Goal: Transaction & Acquisition: Purchase product/service

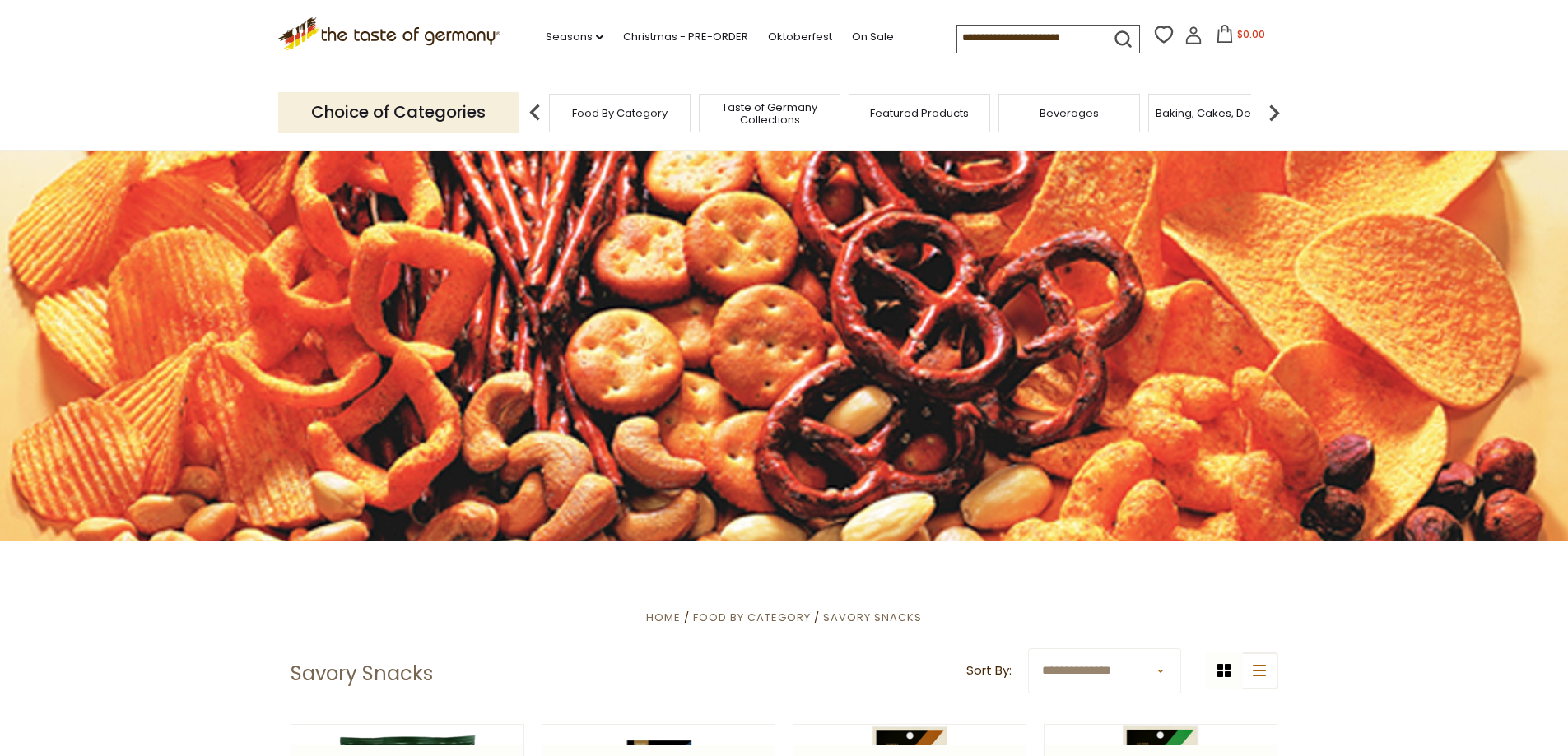
click at [533, 117] on img at bounding box center [535, 113] width 33 height 33
click at [1272, 107] on img at bounding box center [1274, 113] width 33 height 33
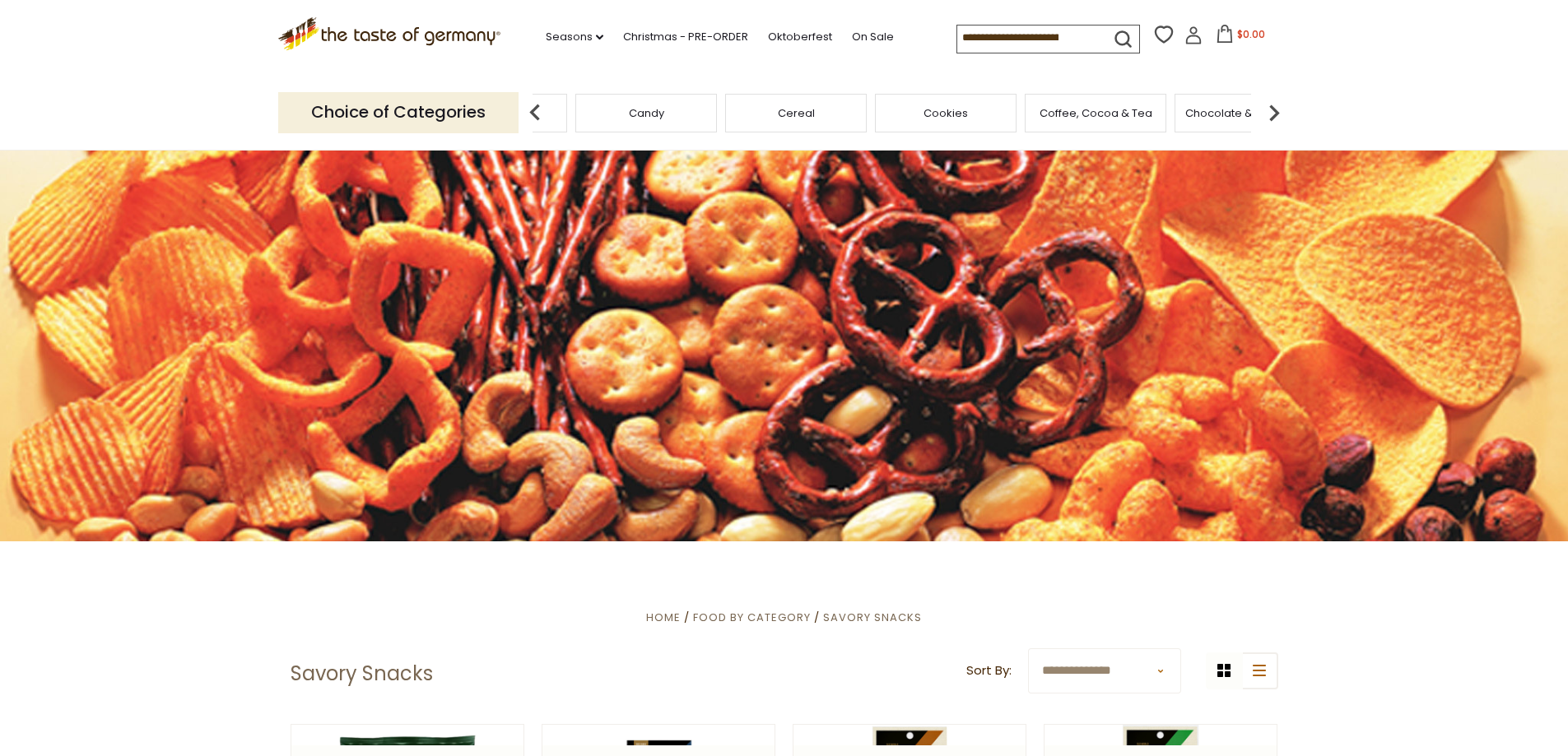
click at [971, 124] on div "Cookies" at bounding box center [945, 113] width 142 height 39
click at [951, 117] on span "Cookies" at bounding box center [945, 113] width 44 height 13
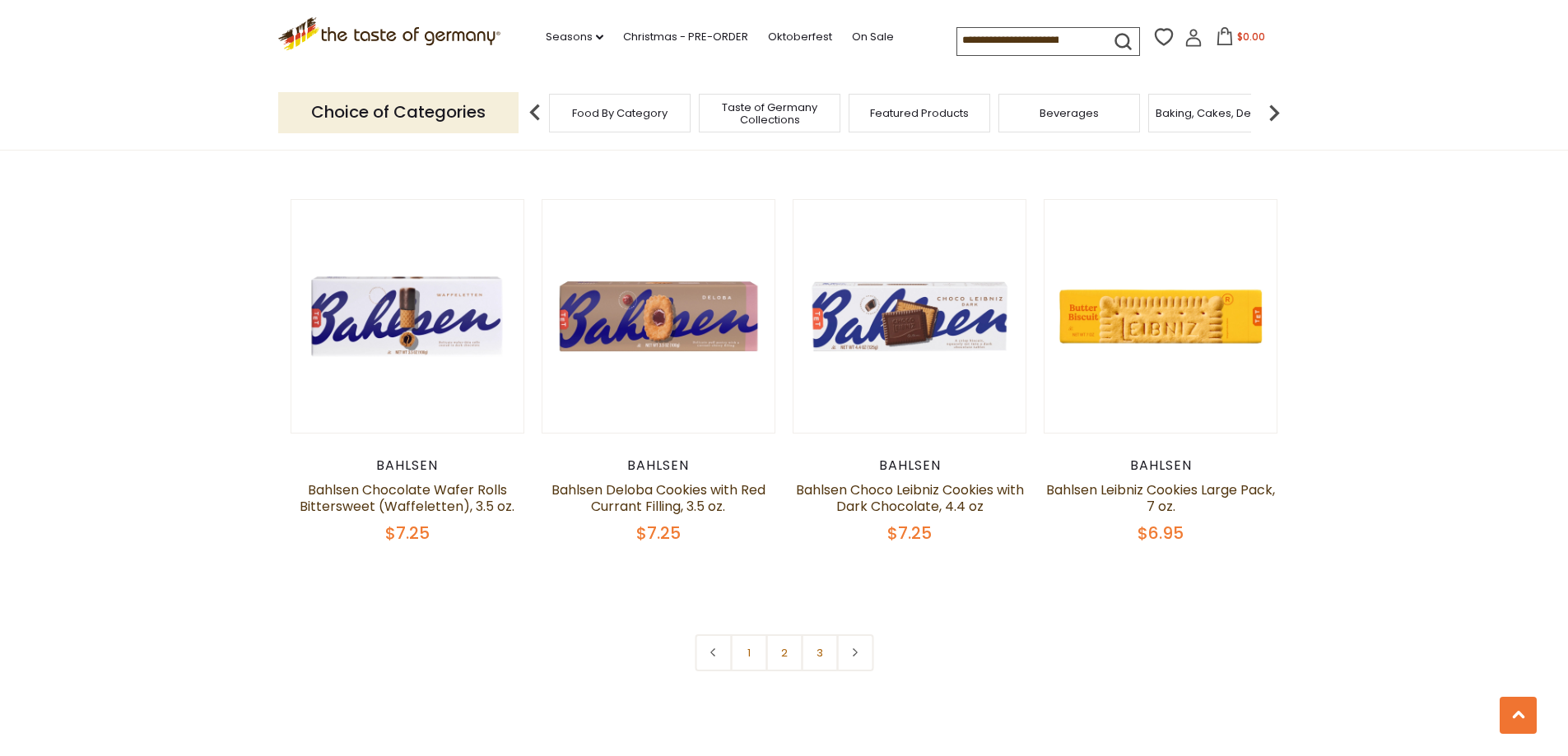
scroll to position [4033, 0]
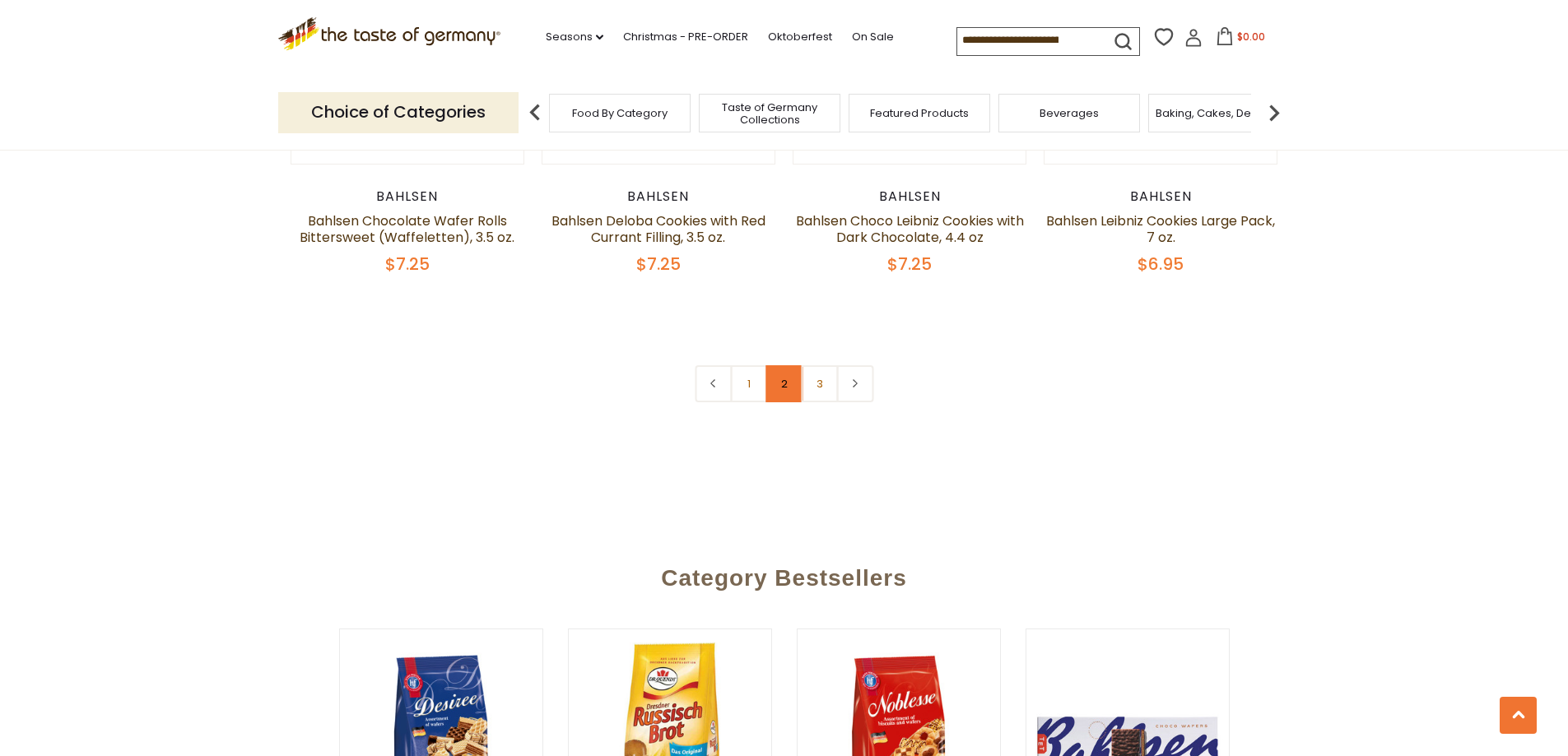
click at [784, 369] on link "2" at bounding box center [784, 383] width 37 height 37
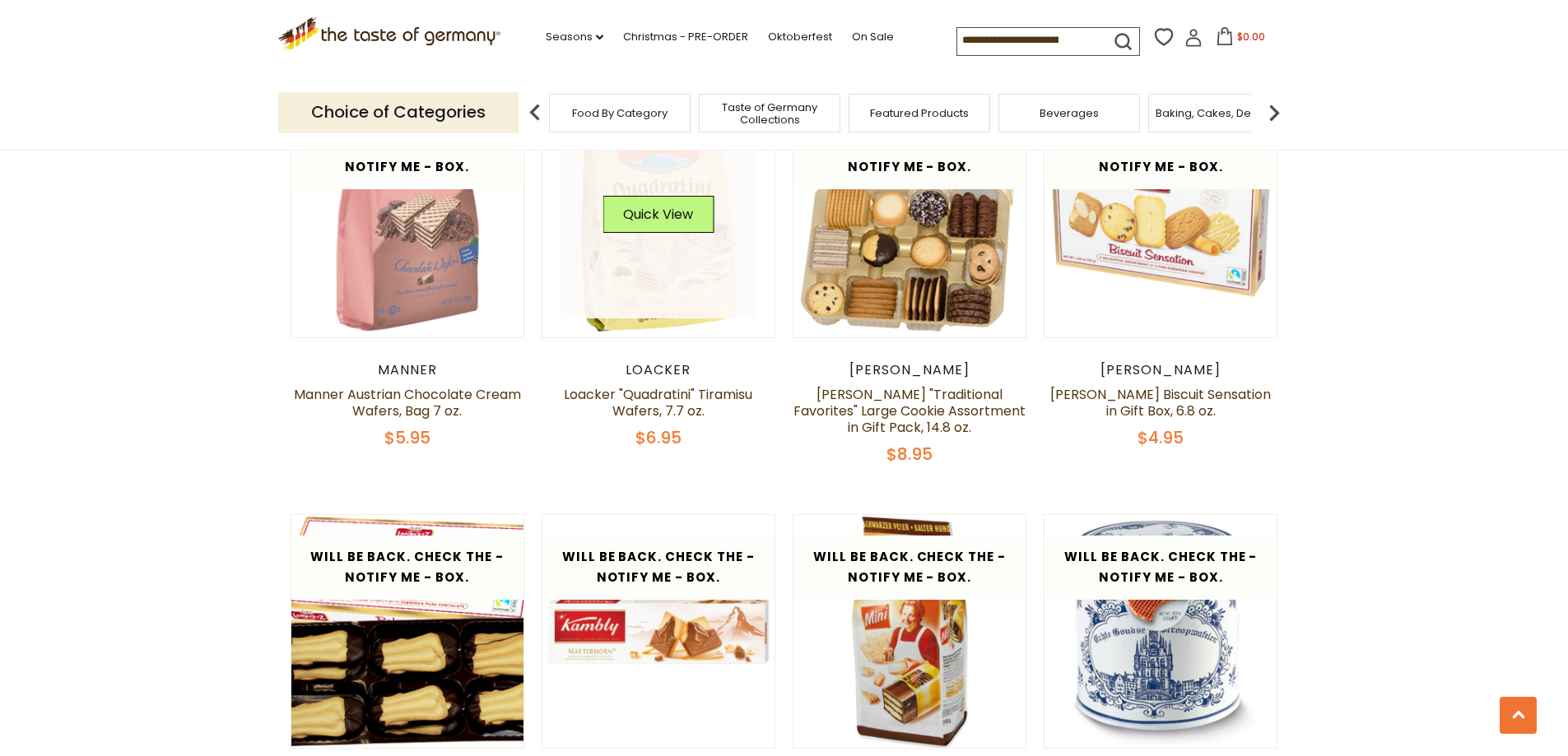
scroll to position [2706, 0]
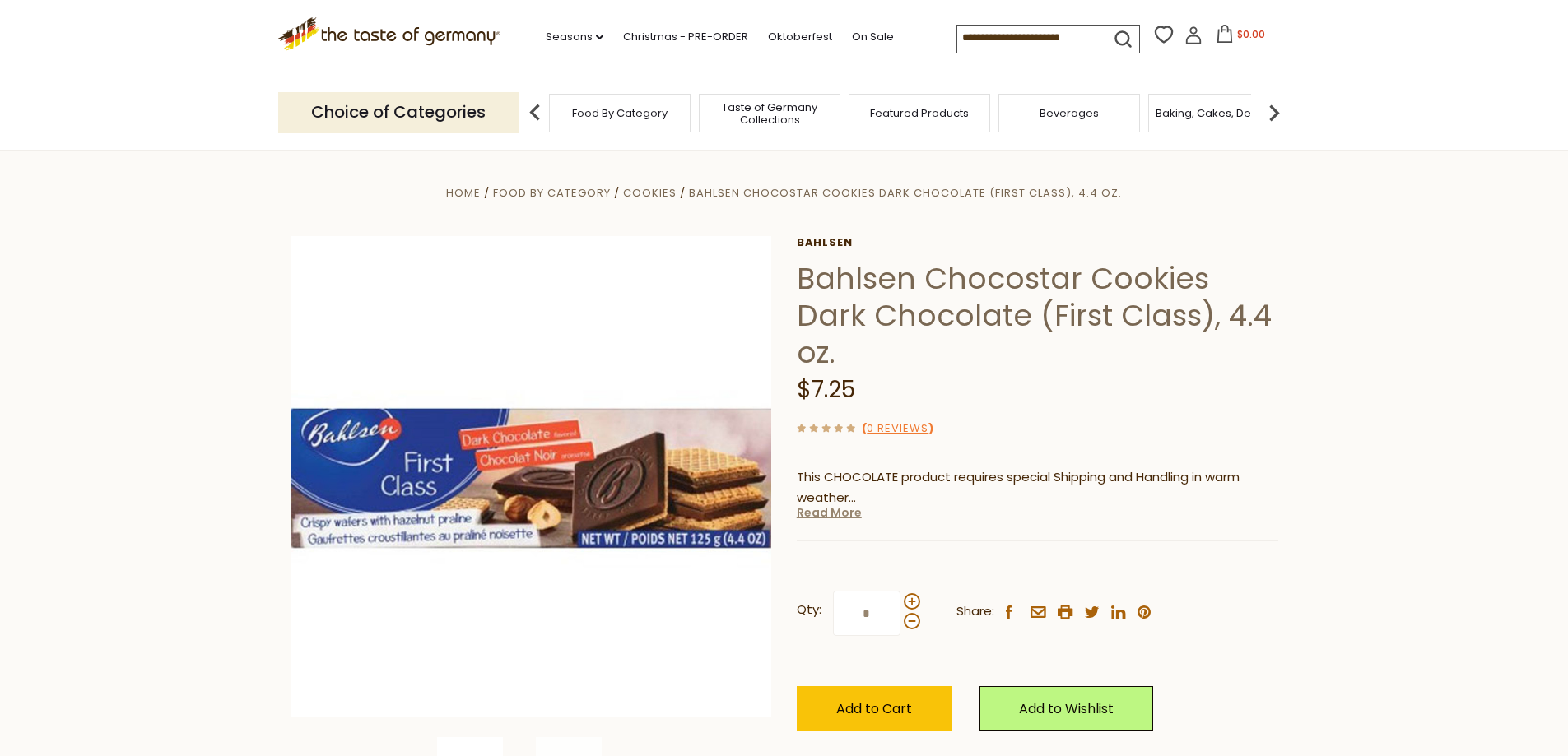
click at [833, 505] on link "Read More" at bounding box center [828, 513] width 65 height 16
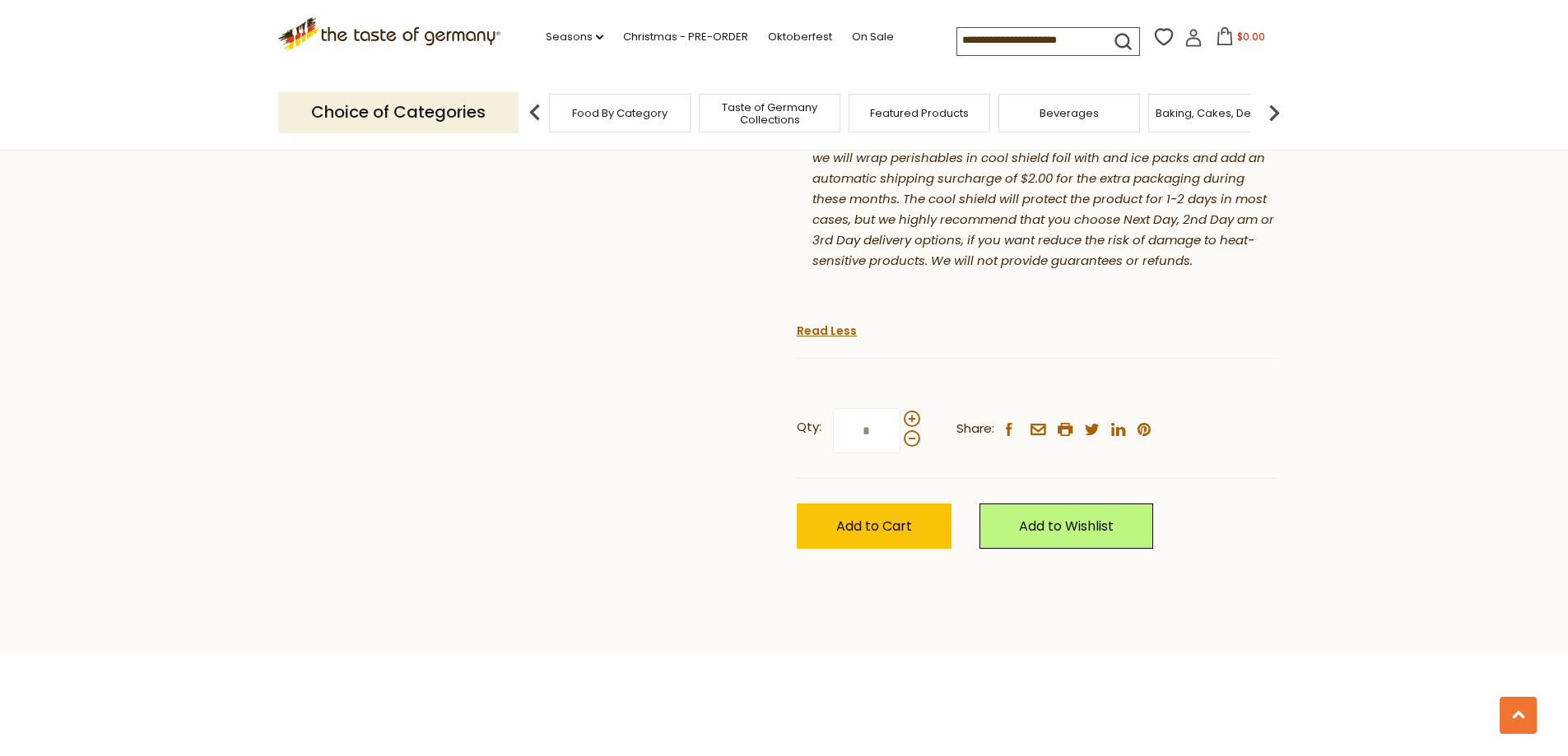
scroll to position [1152, 0]
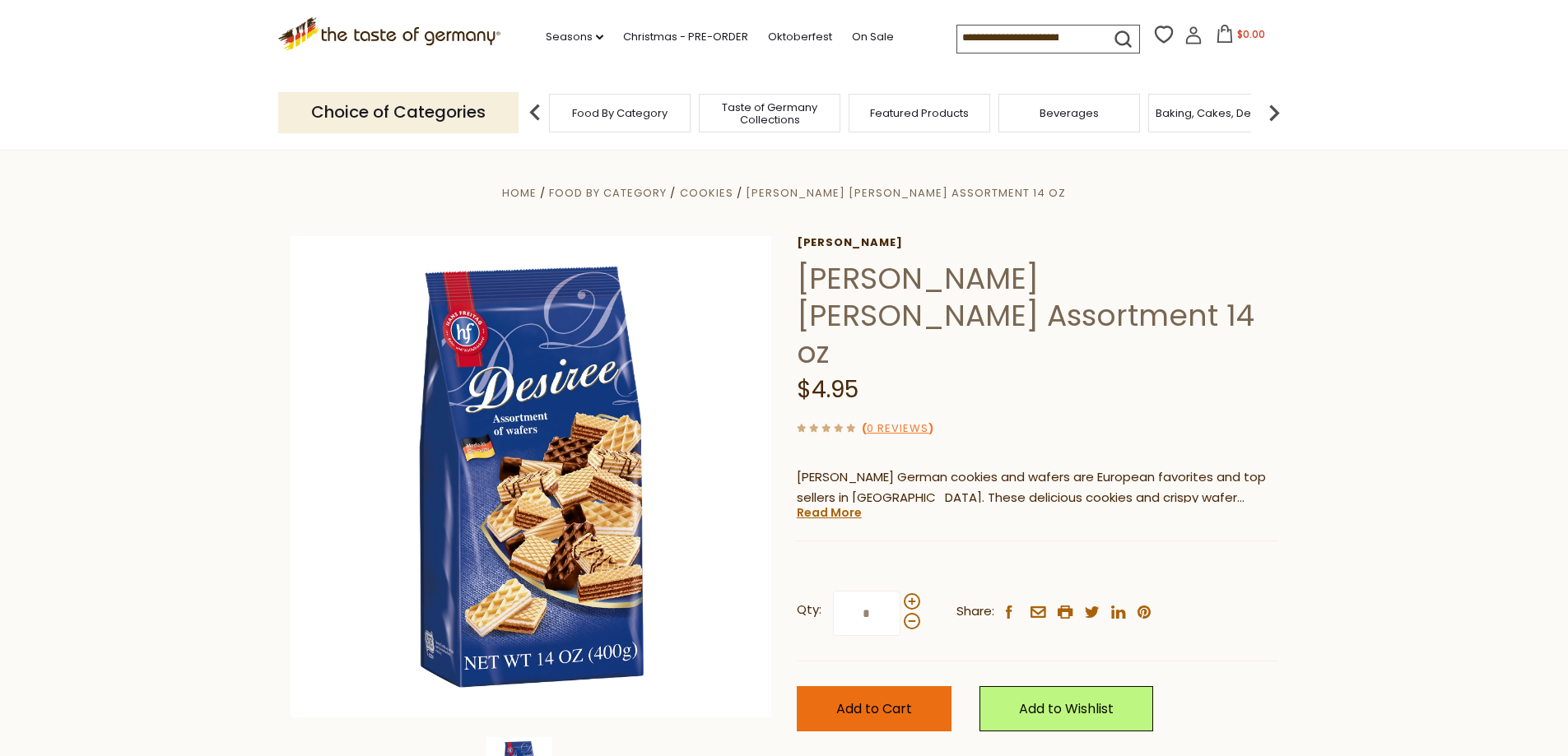
click at [891, 700] on span "Add to Cart" at bounding box center [874, 710] width 75 height 19
click at [1274, 113] on img at bounding box center [1274, 113] width 33 height 33
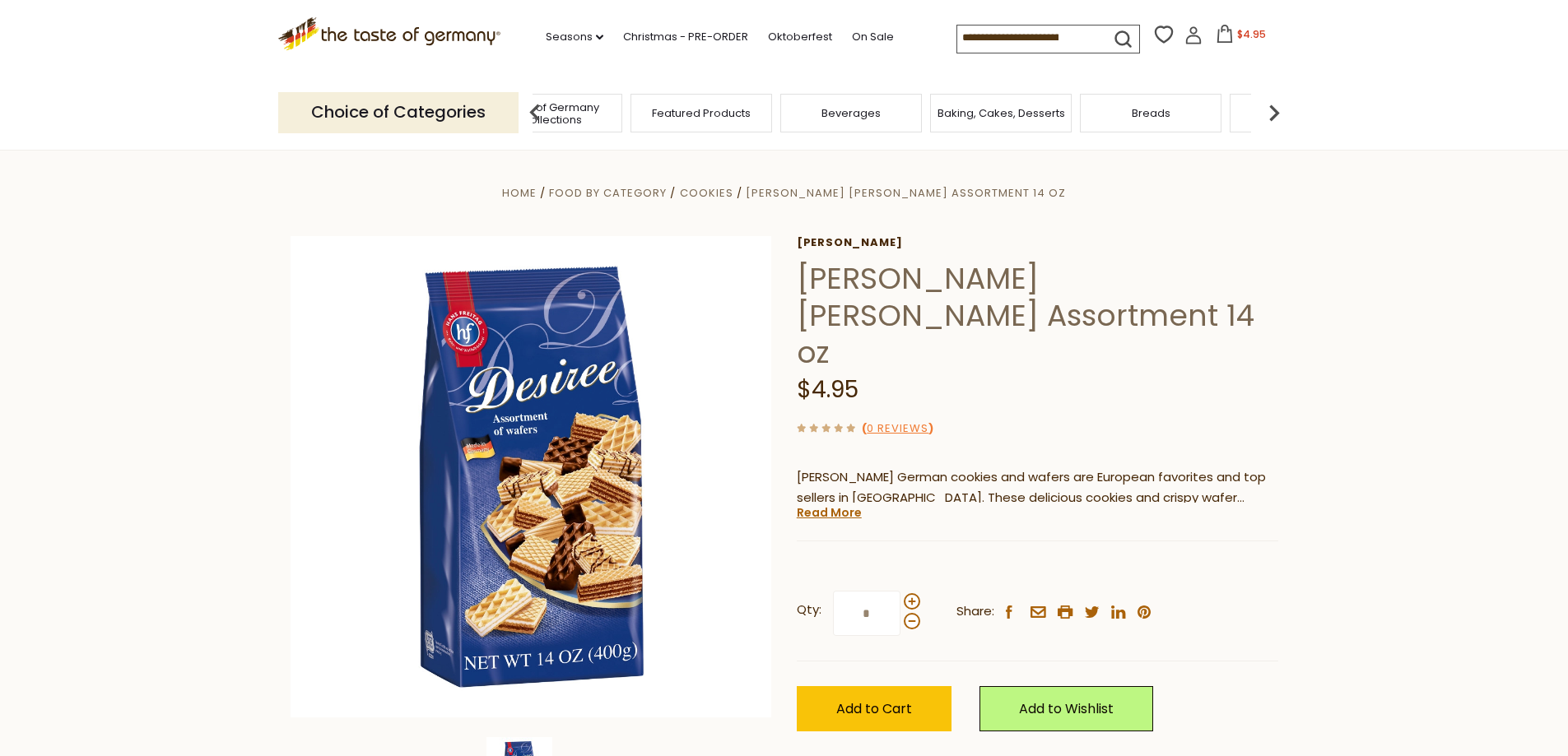
click at [1274, 113] on img at bounding box center [1274, 113] width 33 height 33
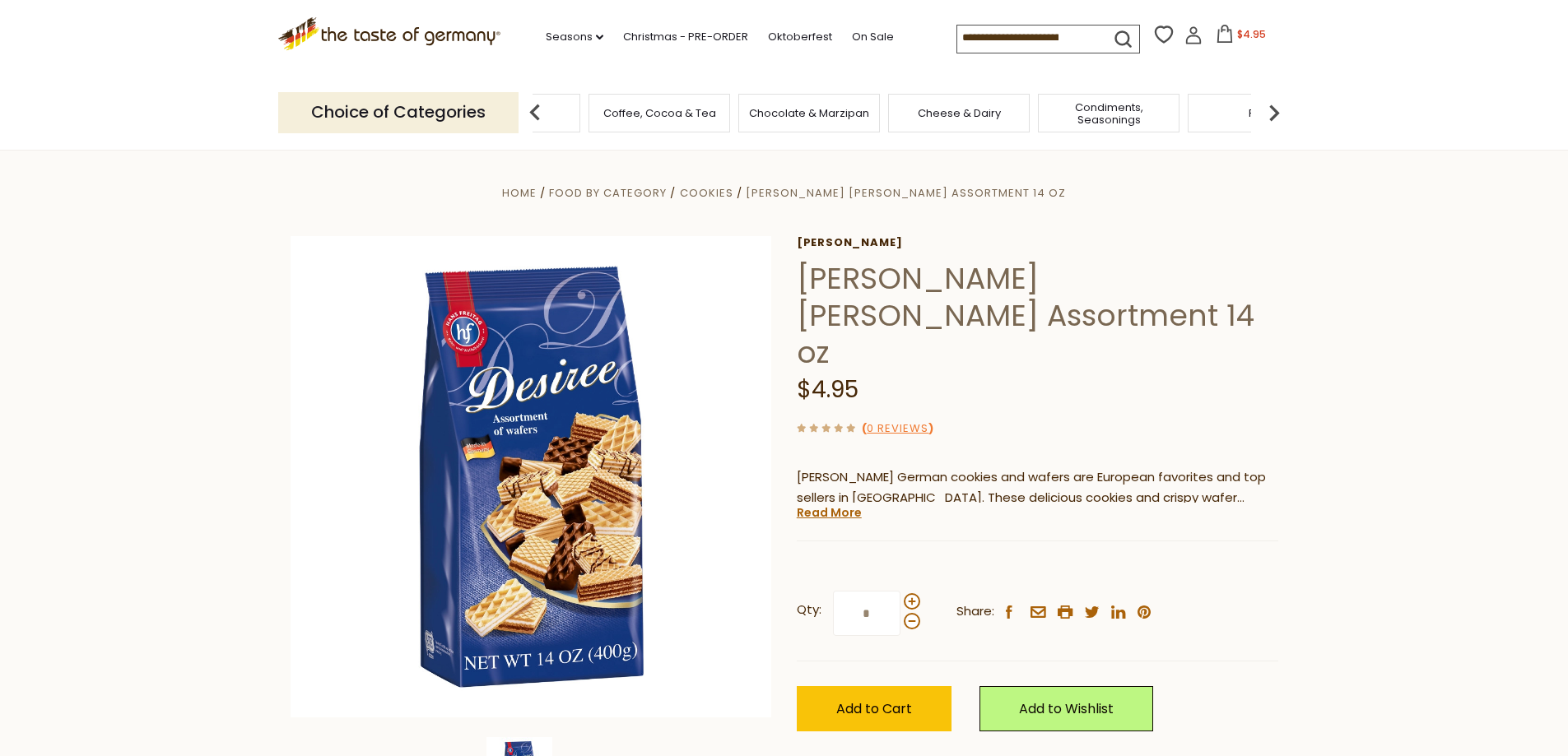
click at [1274, 113] on img at bounding box center [1274, 113] width 33 height 33
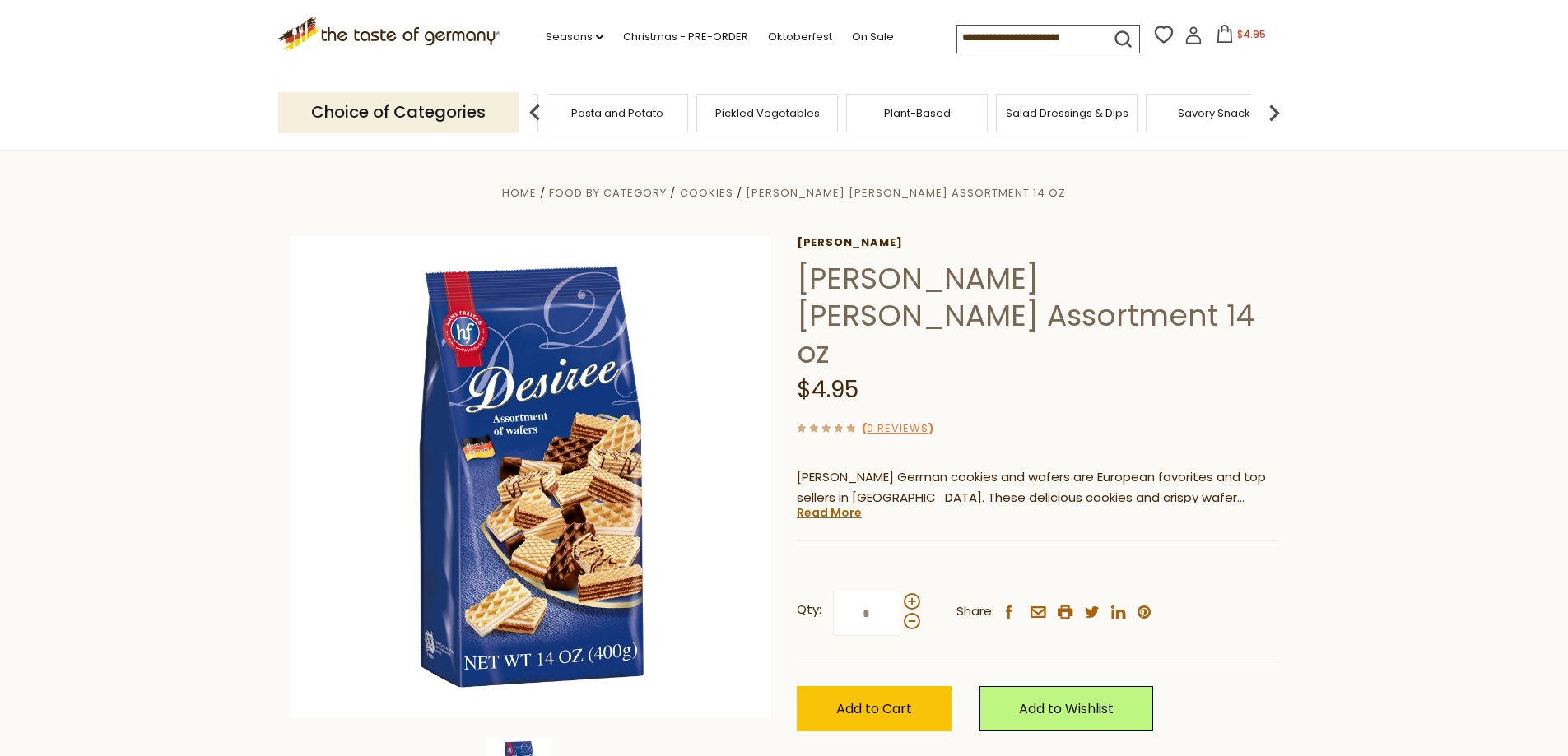
click at [1274, 113] on img at bounding box center [1274, 113] width 33 height 33
click at [854, 120] on div "Savory Snacks" at bounding box center [780, 113] width 150 height 39
click at [773, 121] on div "Savory Snacks" at bounding box center [780, 113] width 142 height 39
click at [779, 115] on span "Savory Snacks" at bounding box center [780, 113] width 78 height 13
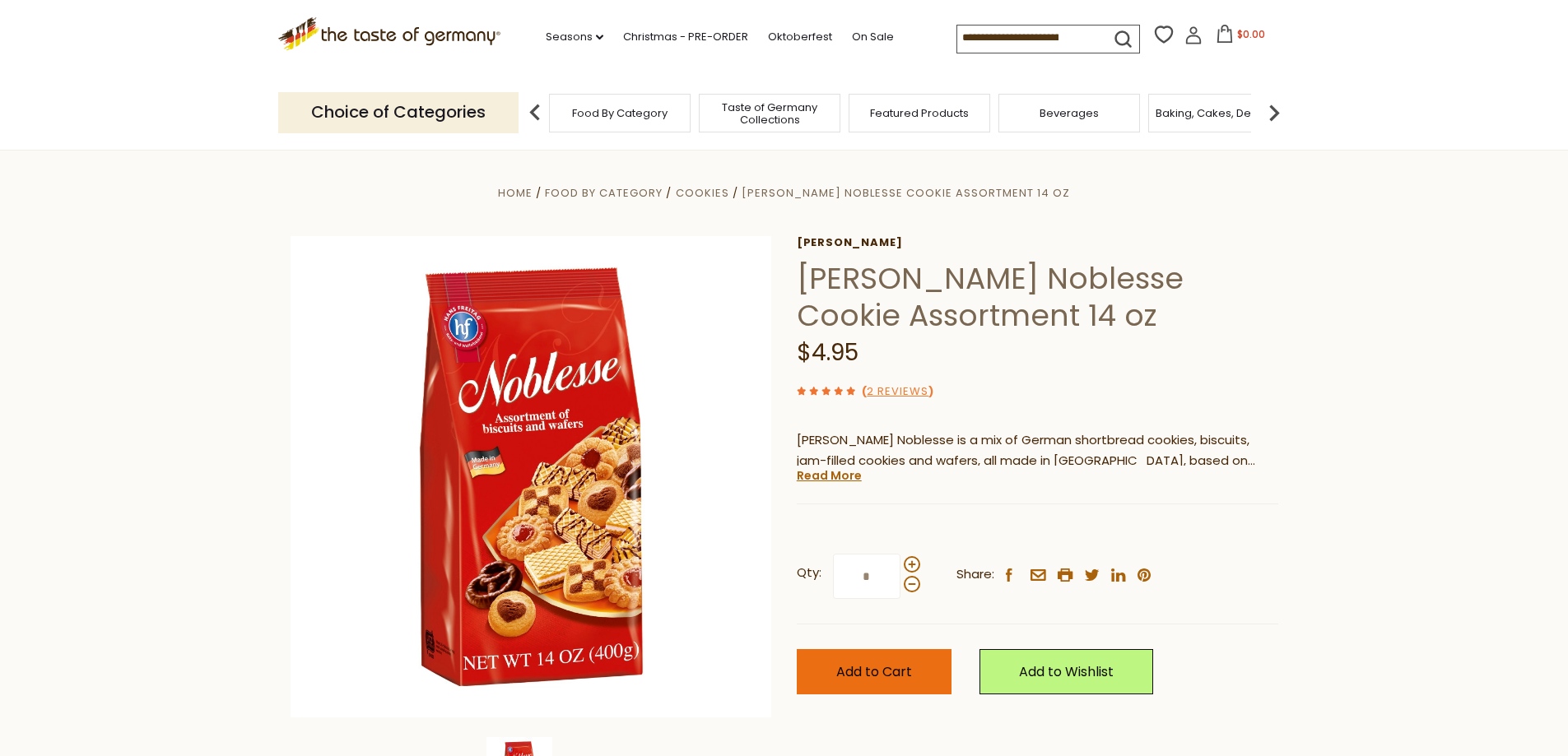
click at [876, 672] on span "Add to Cart" at bounding box center [874, 672] width 75 height 19
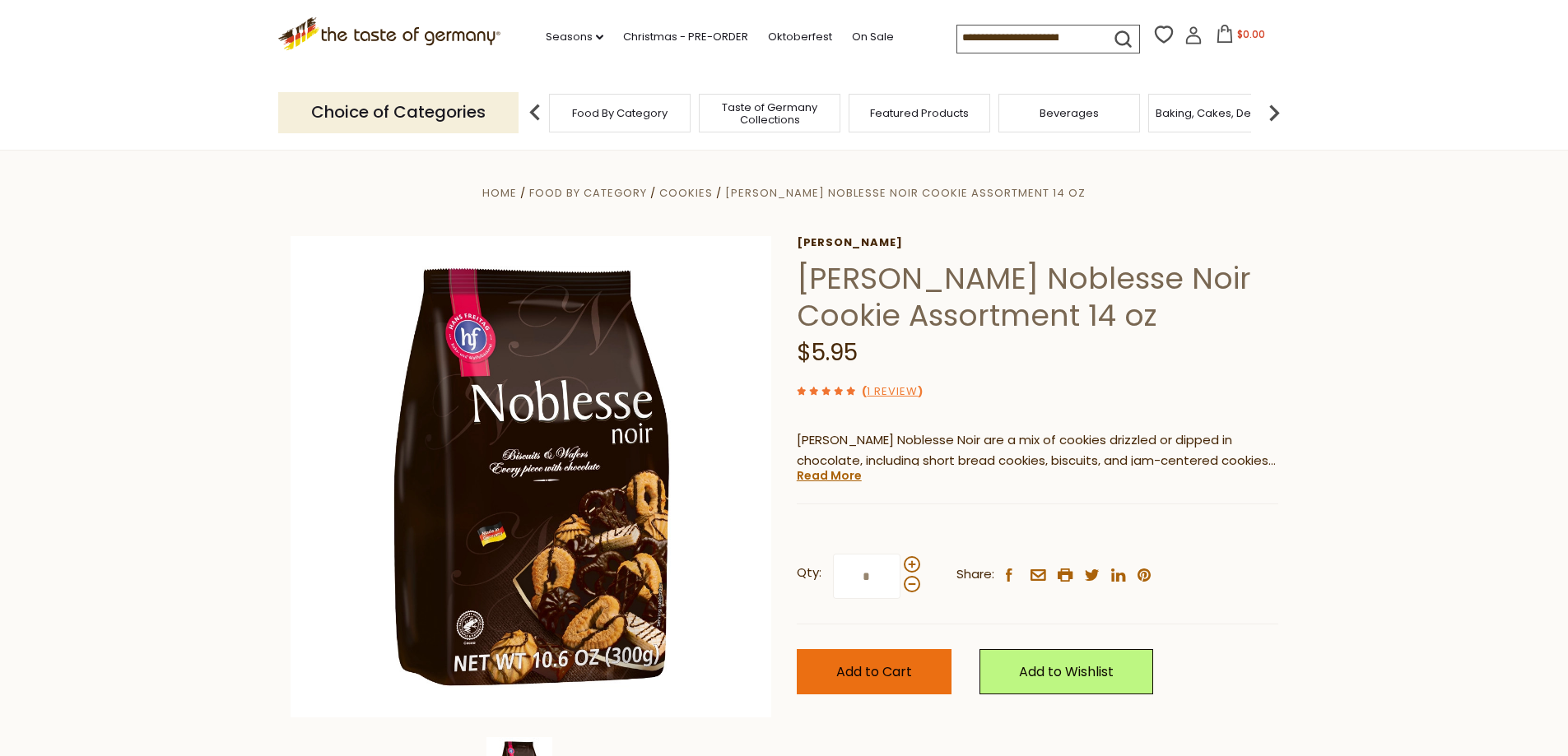
click at [879, 670] on span "Add to Cart" at bounding box center [874, 672] width 75 height 19
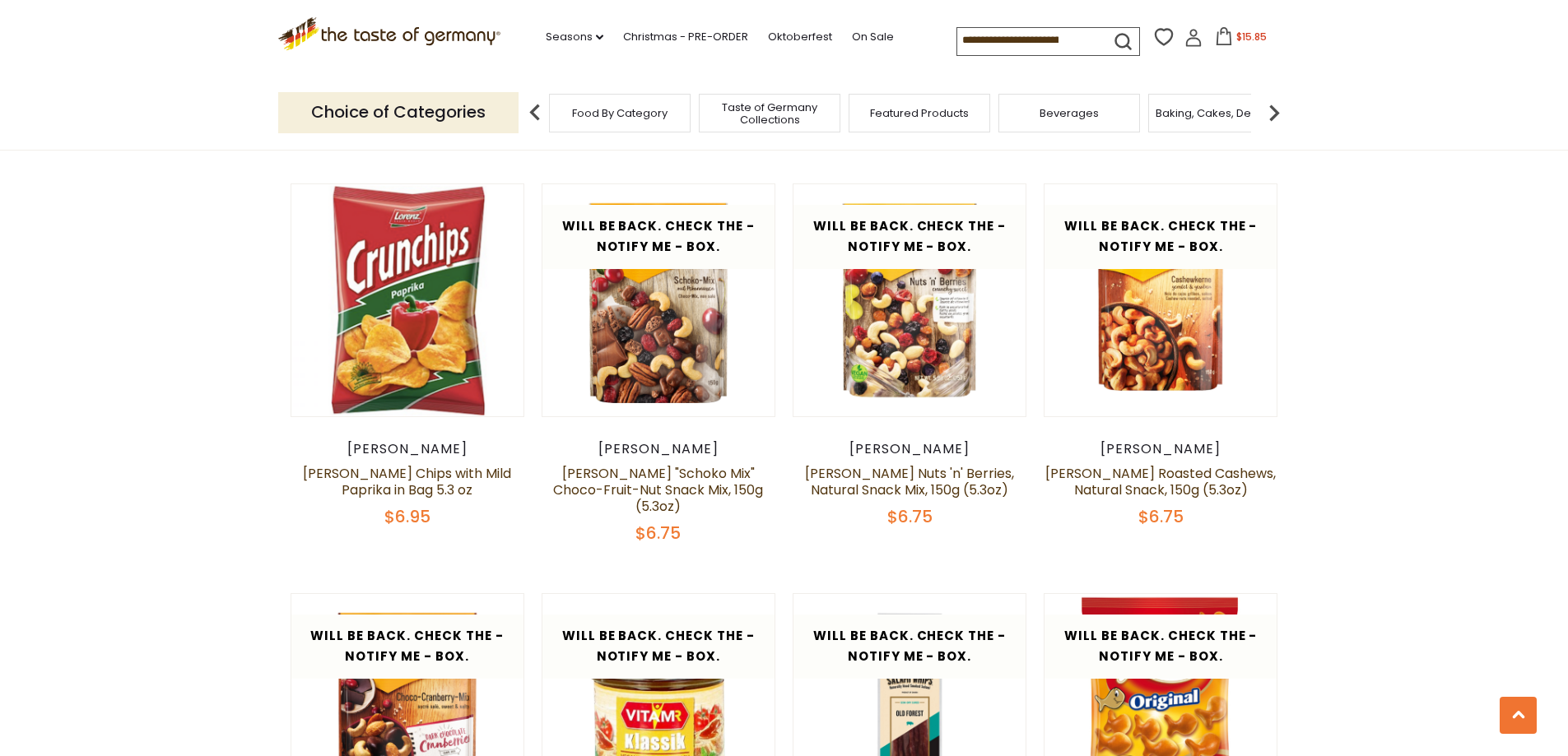
scroll to position [3704, 0]
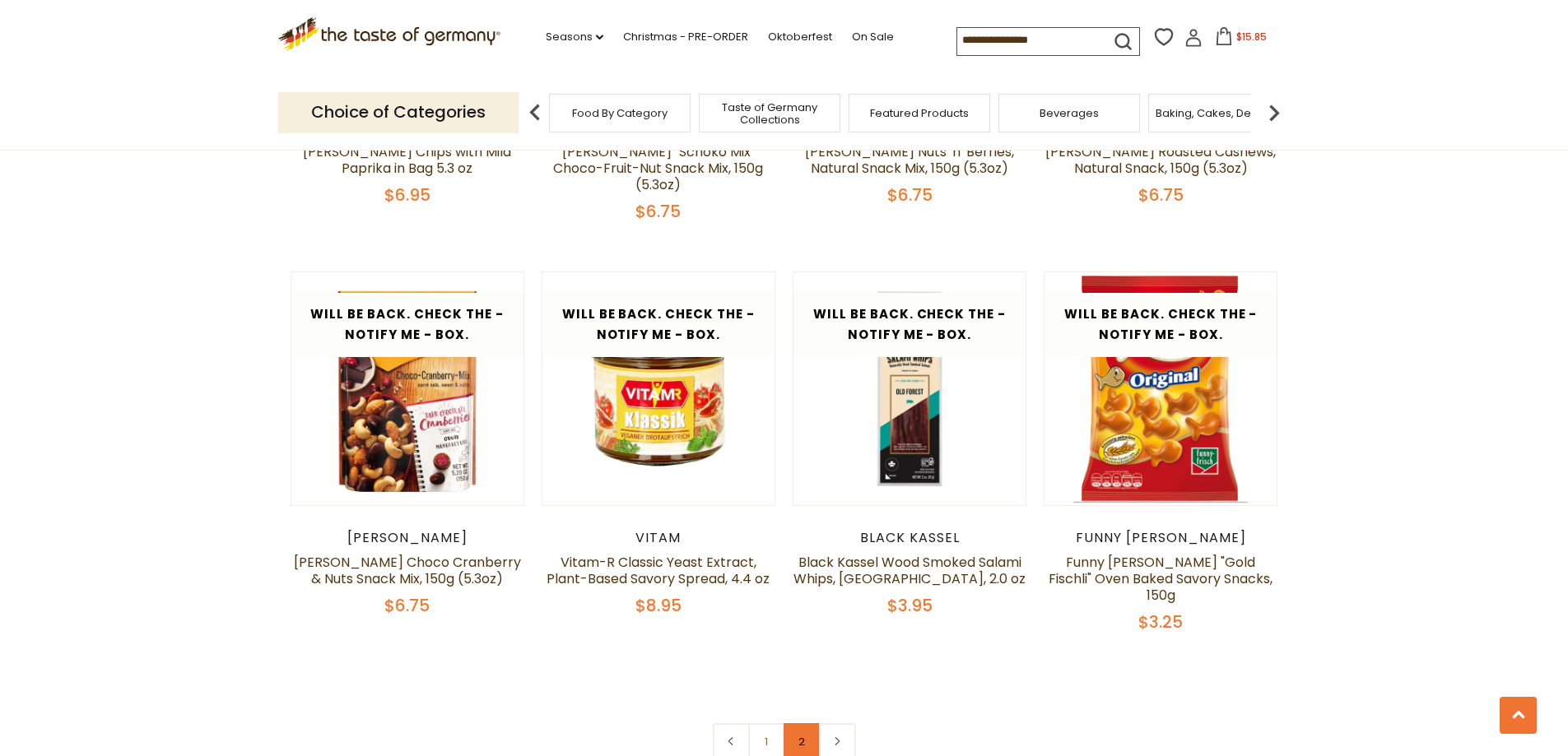
click at [808, 723] on link "2" at bounding box center [802, 742] width 37 height 37
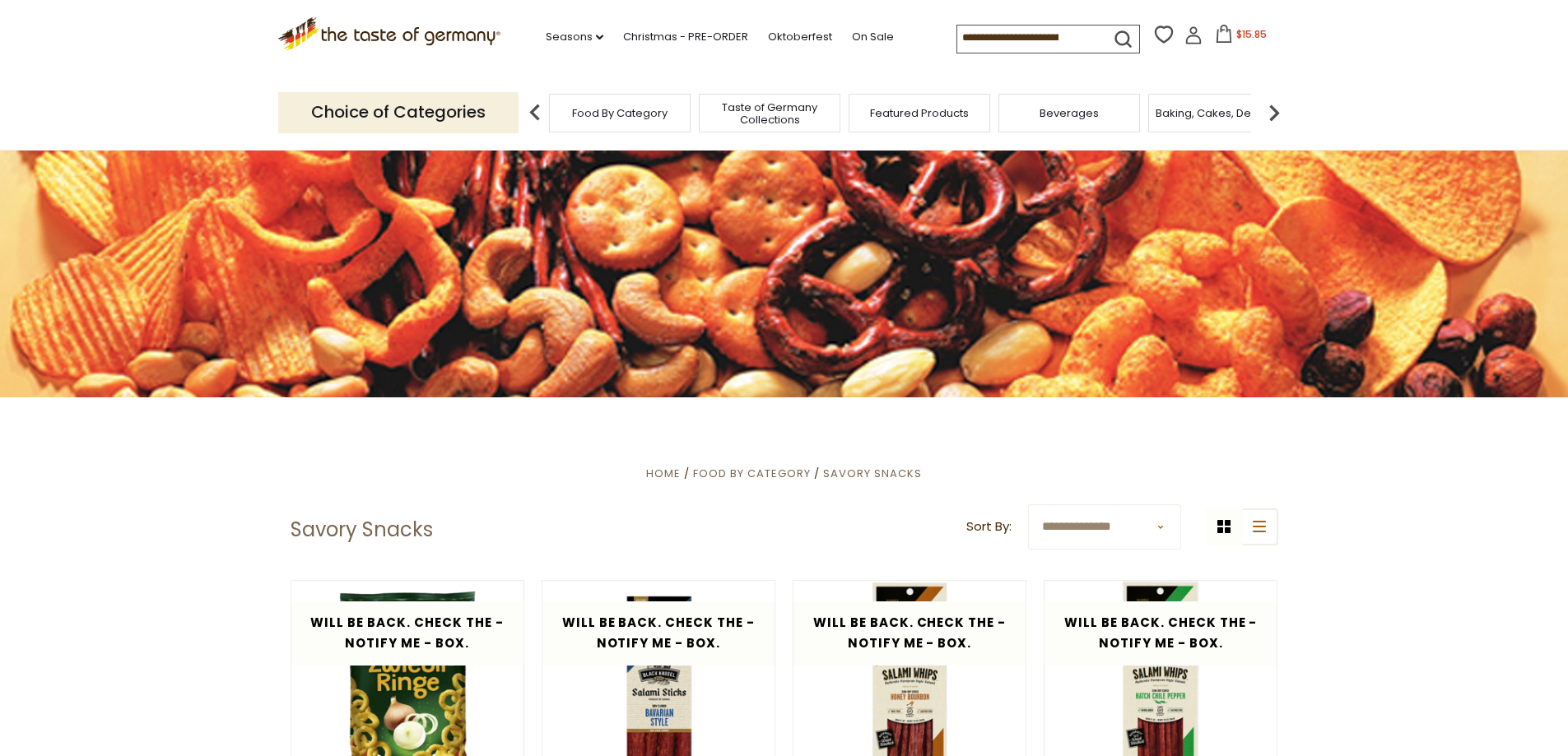
scroll to position [0, 0]
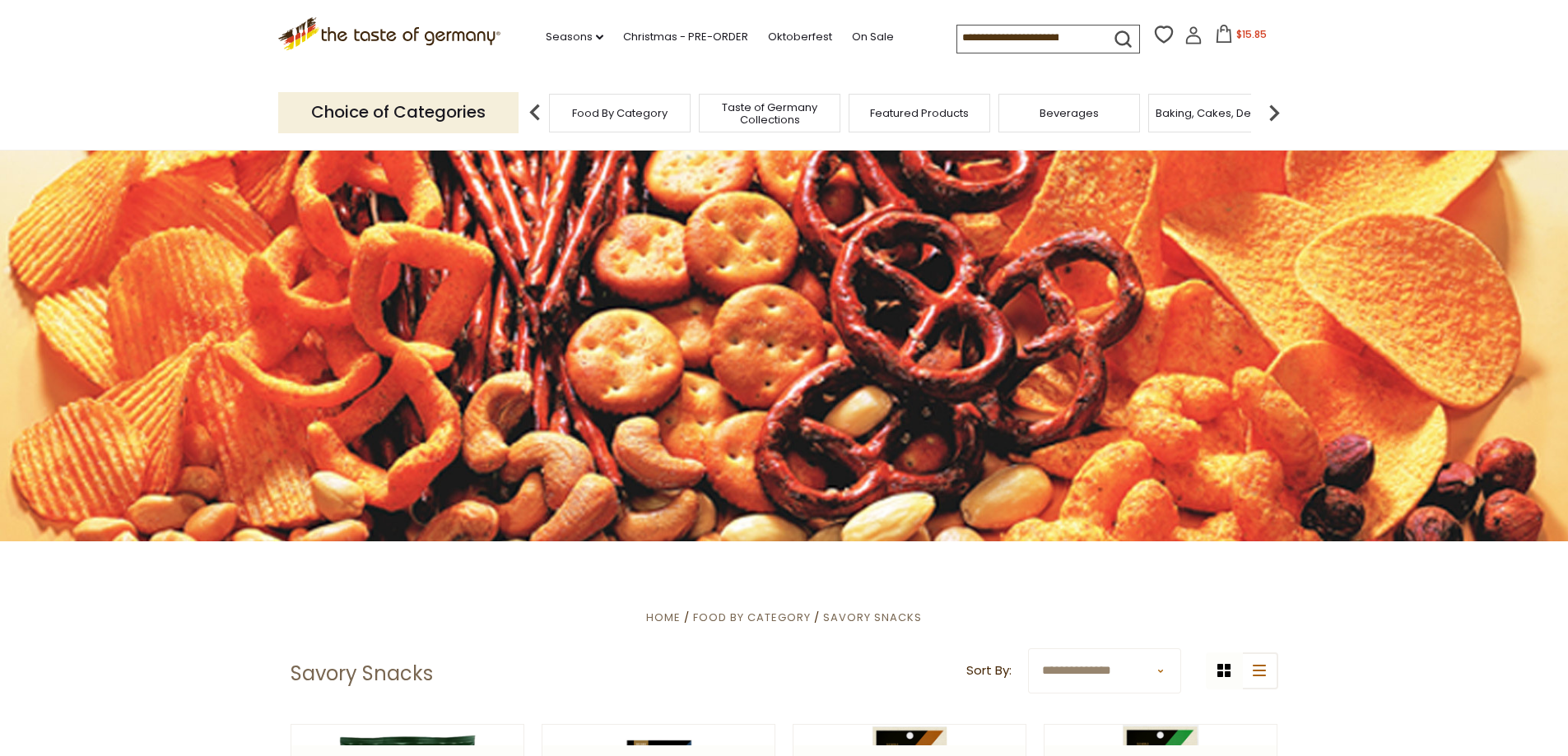
click at [1274, 119] on img at bounding box center [1274, 113] width 33 height 33
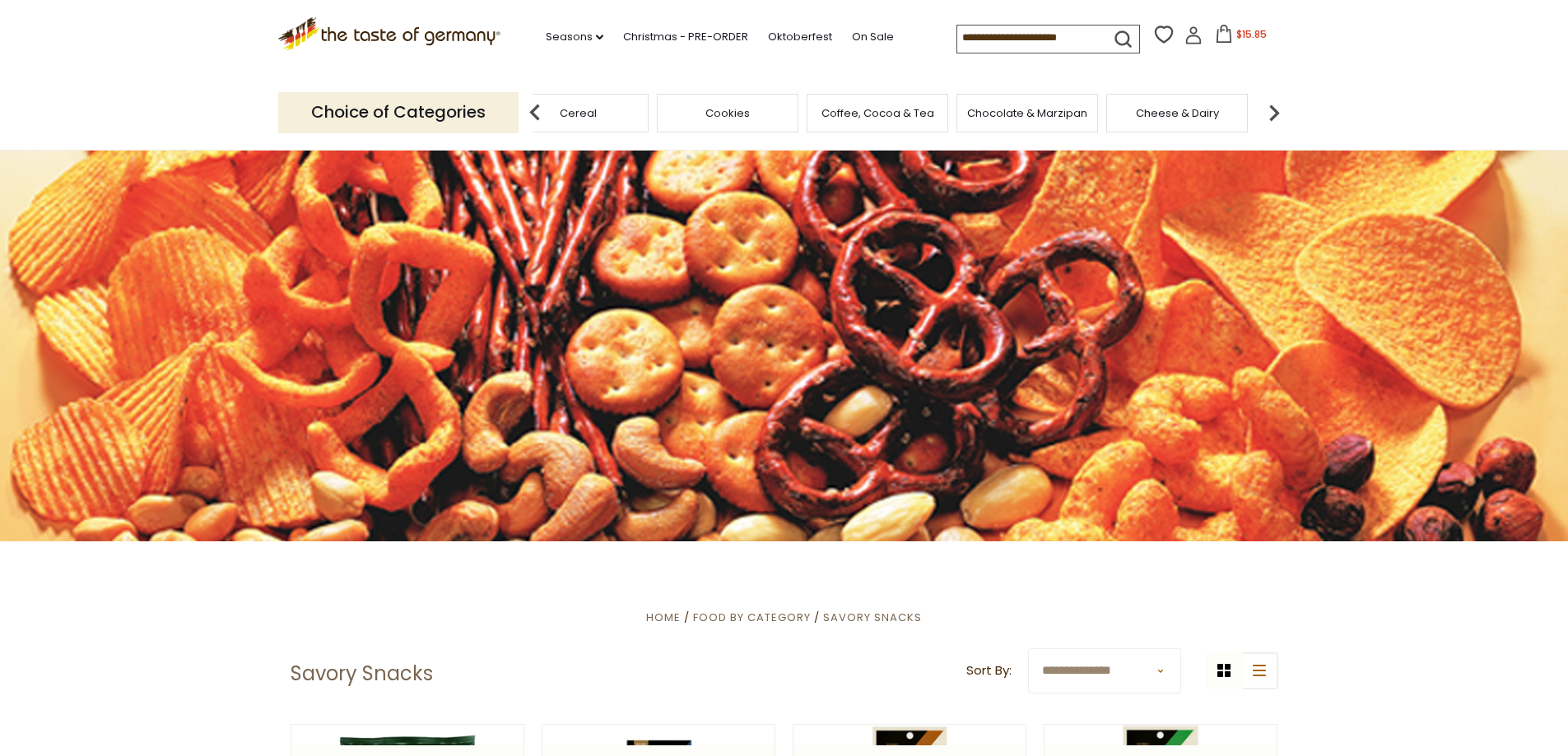
click at [1274, 119] on img at bounding box center [1274, 113] width 33 height 33
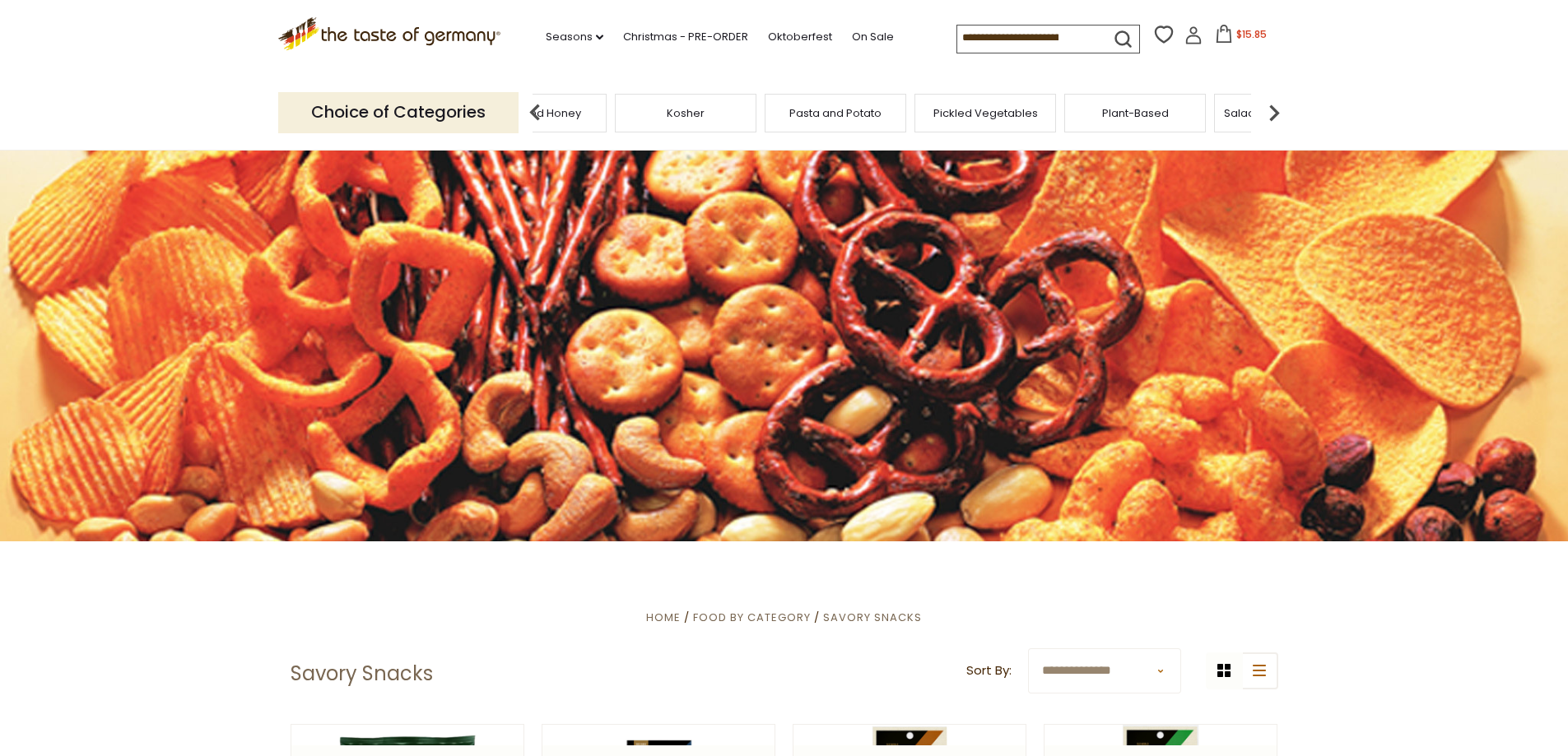
click at [847, 107] on span "Pasta and Potato" at bounding box center [834, 113] width 92 height 13
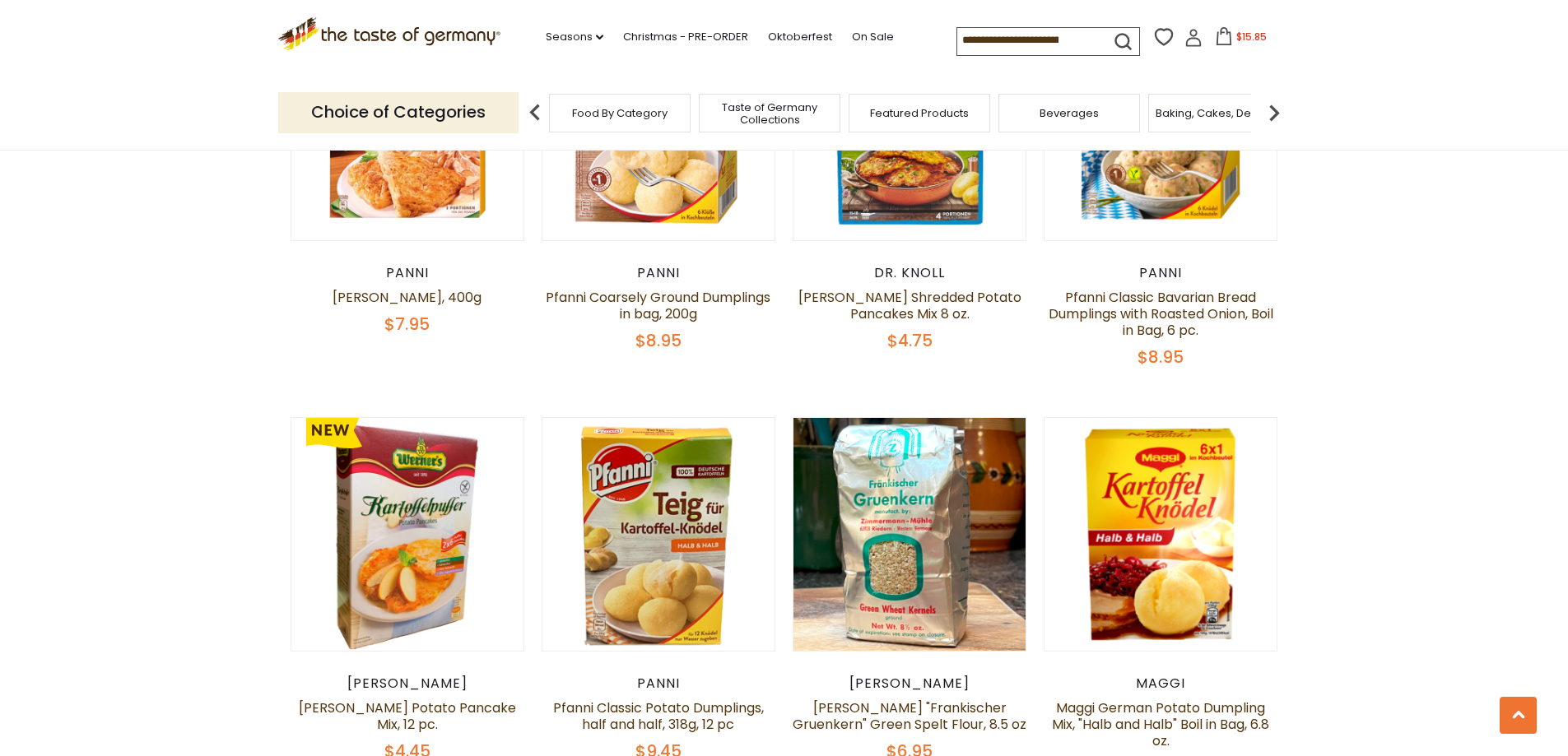
scroll to position [1399, 0]
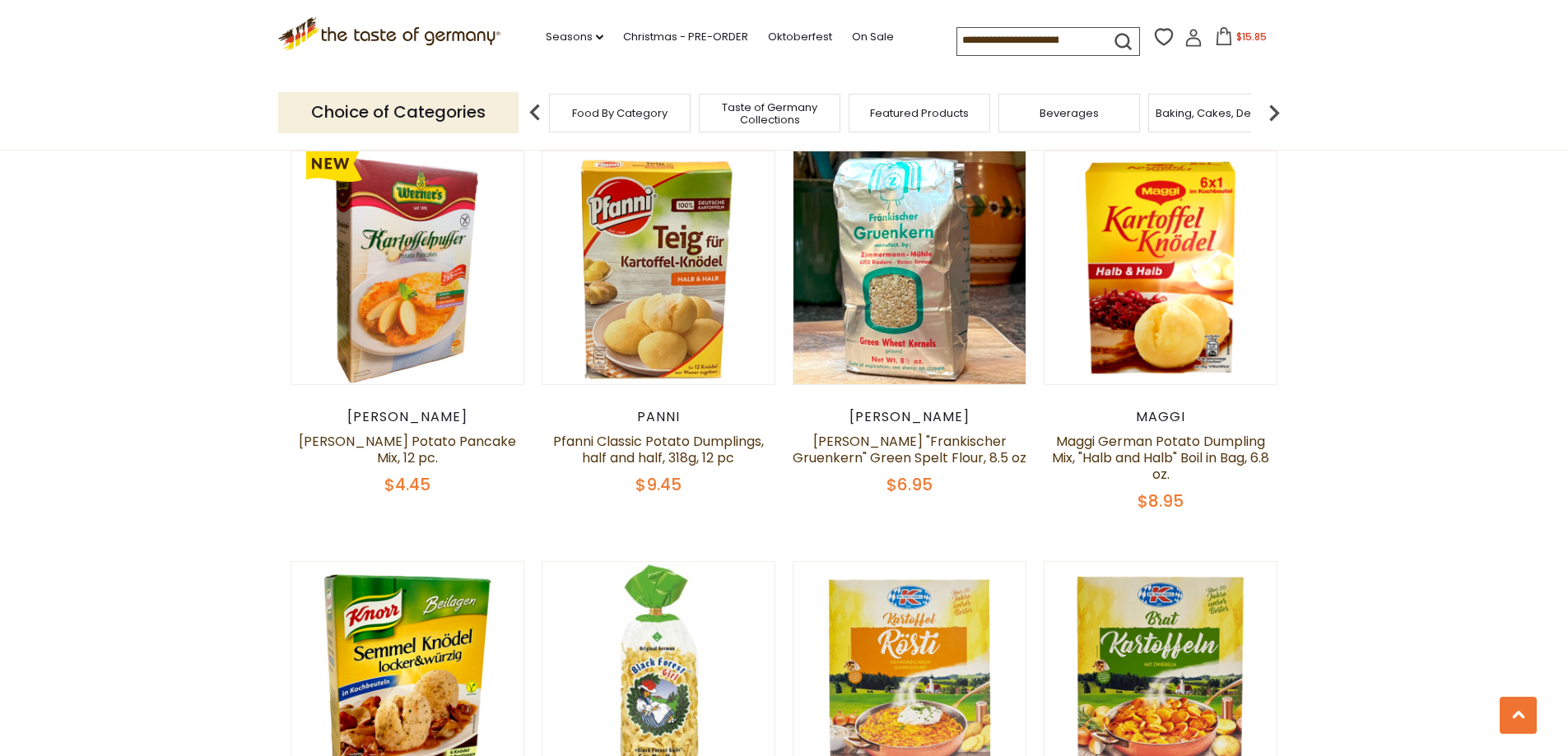
click at [1286, 116] on img at bounding box center [1274, 113] width 33 height 33
click at [1274, 113] on img at bounding box center [1274, 113] width 33 height 33
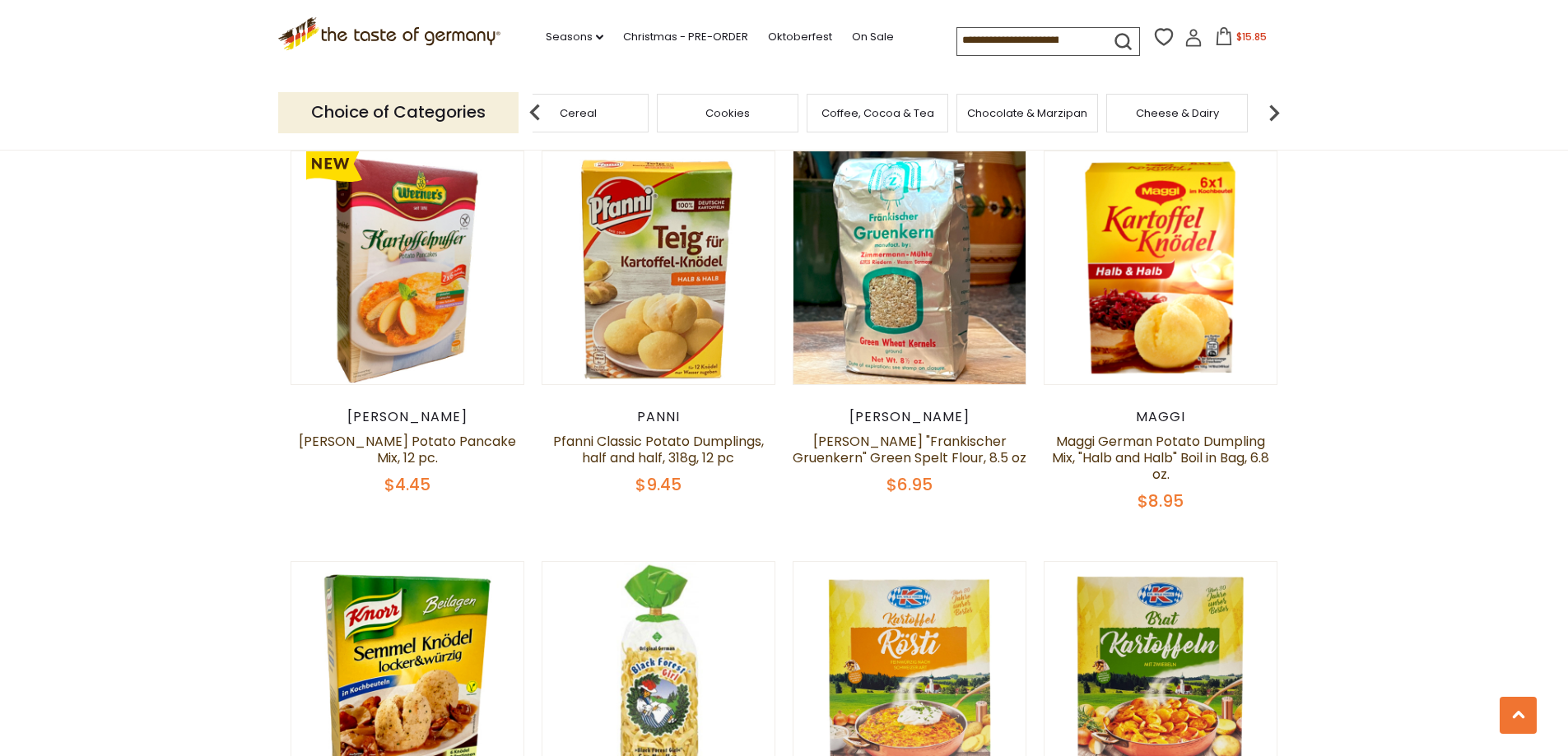
click at [1274, 113] on img at bounding box center [1274, 113] width 33 height 33
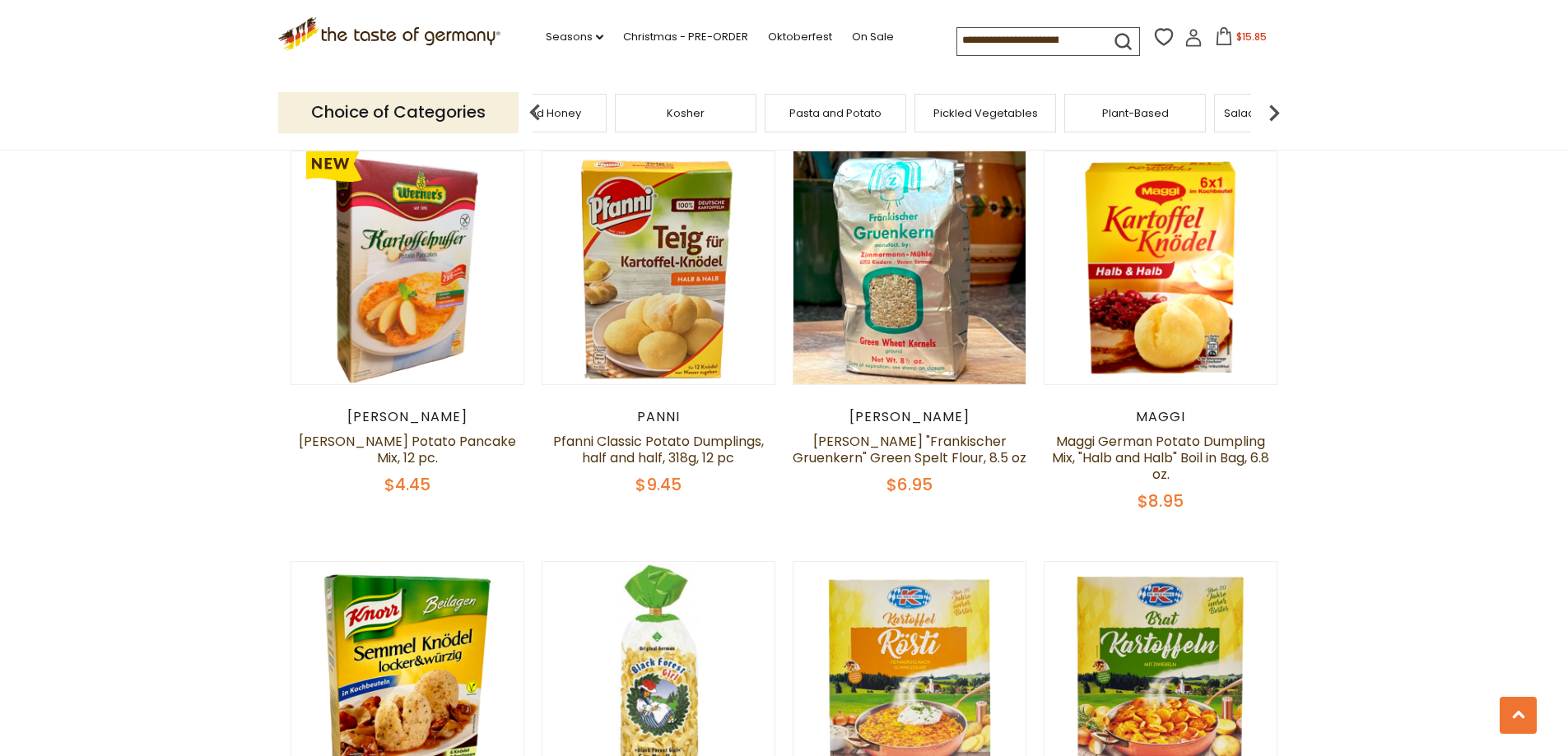
click at [1274, 113] on img at bounding box center [1274, 113] width 33 height 33
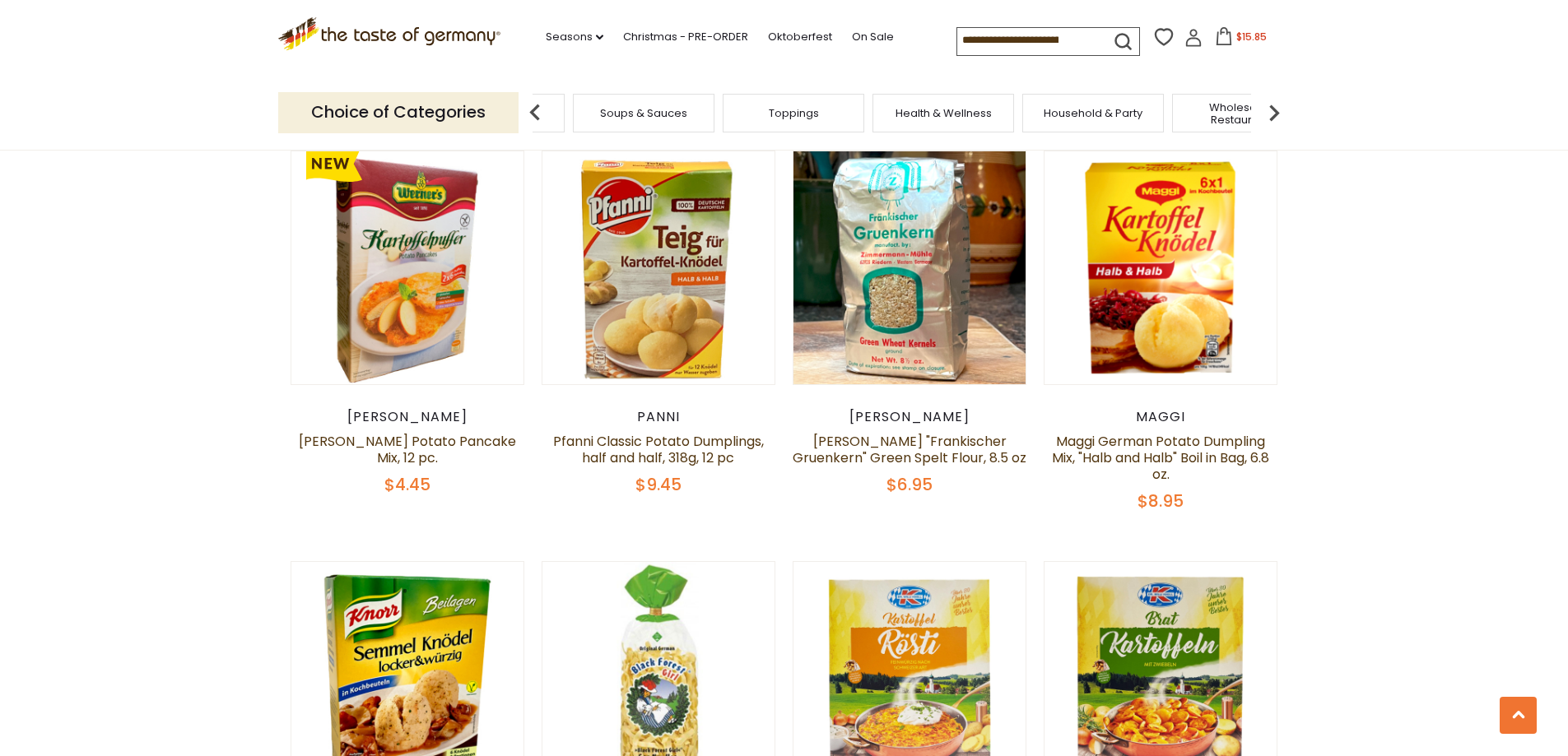
click at [1274, 113] on img at bounding box center [1274, 113] width 33 height 33
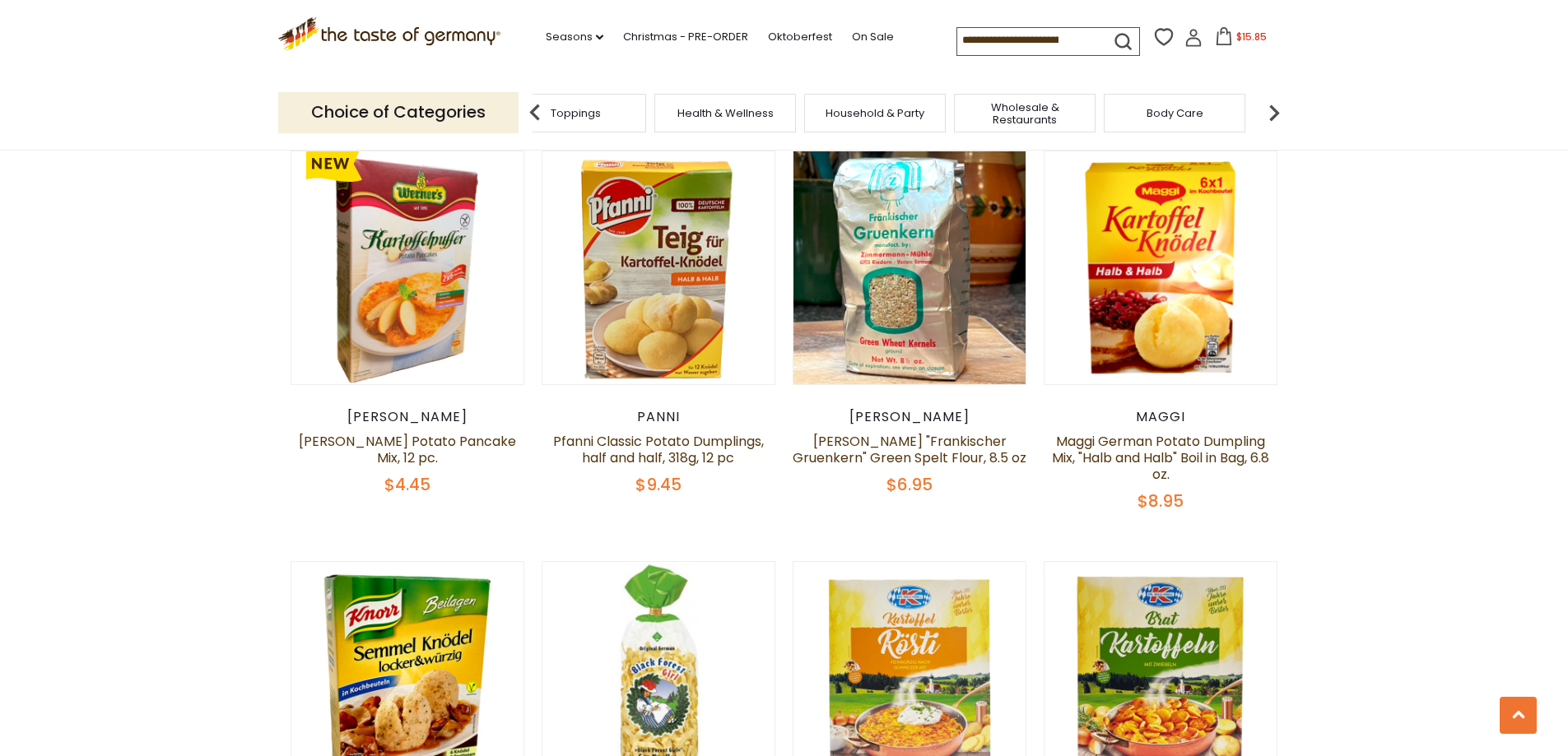
click at [1274, 113] on img at bounding box center [1274, 113] width 33 height 33
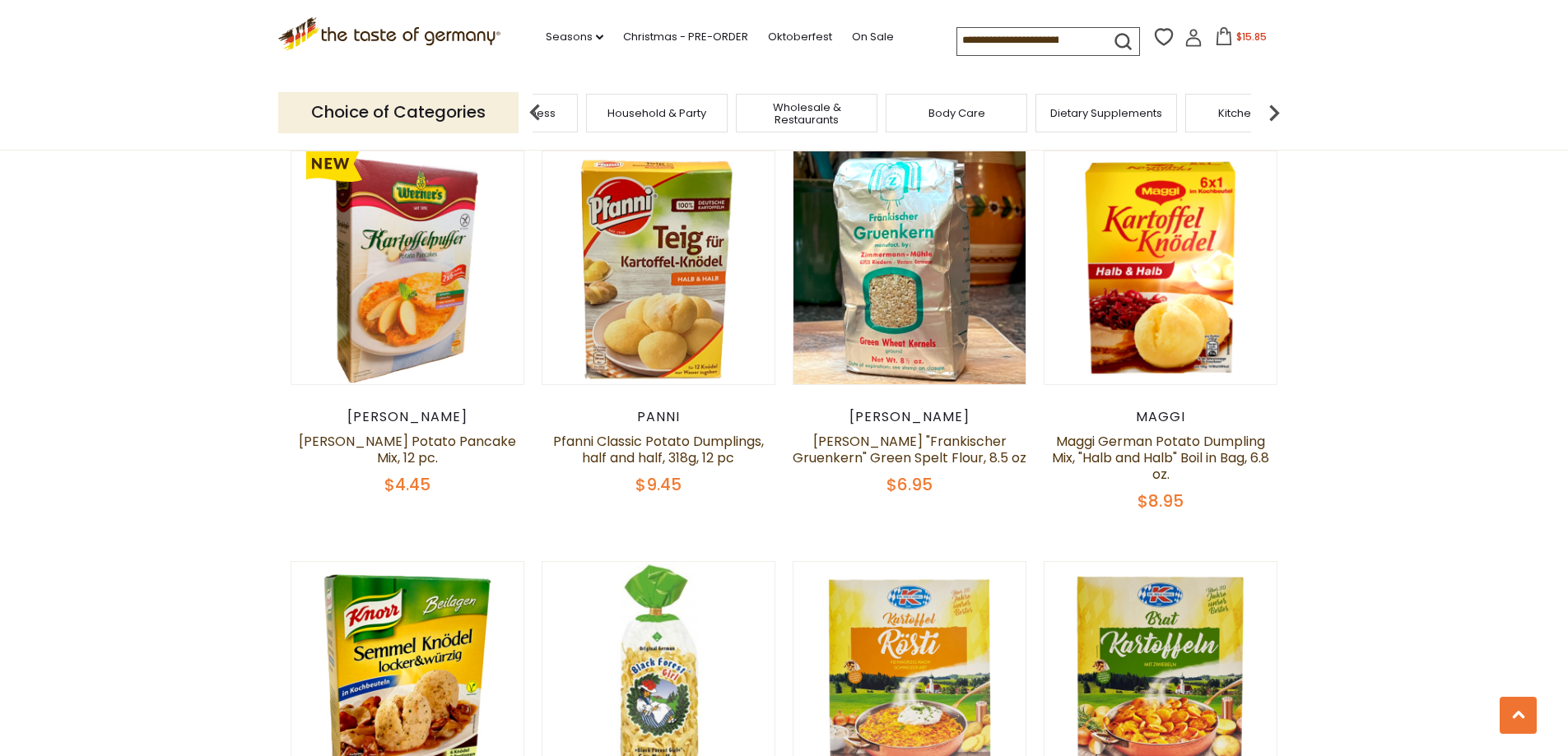
click at [1274, 113] on img at bounding box center [1274, 113] width 33 height 33
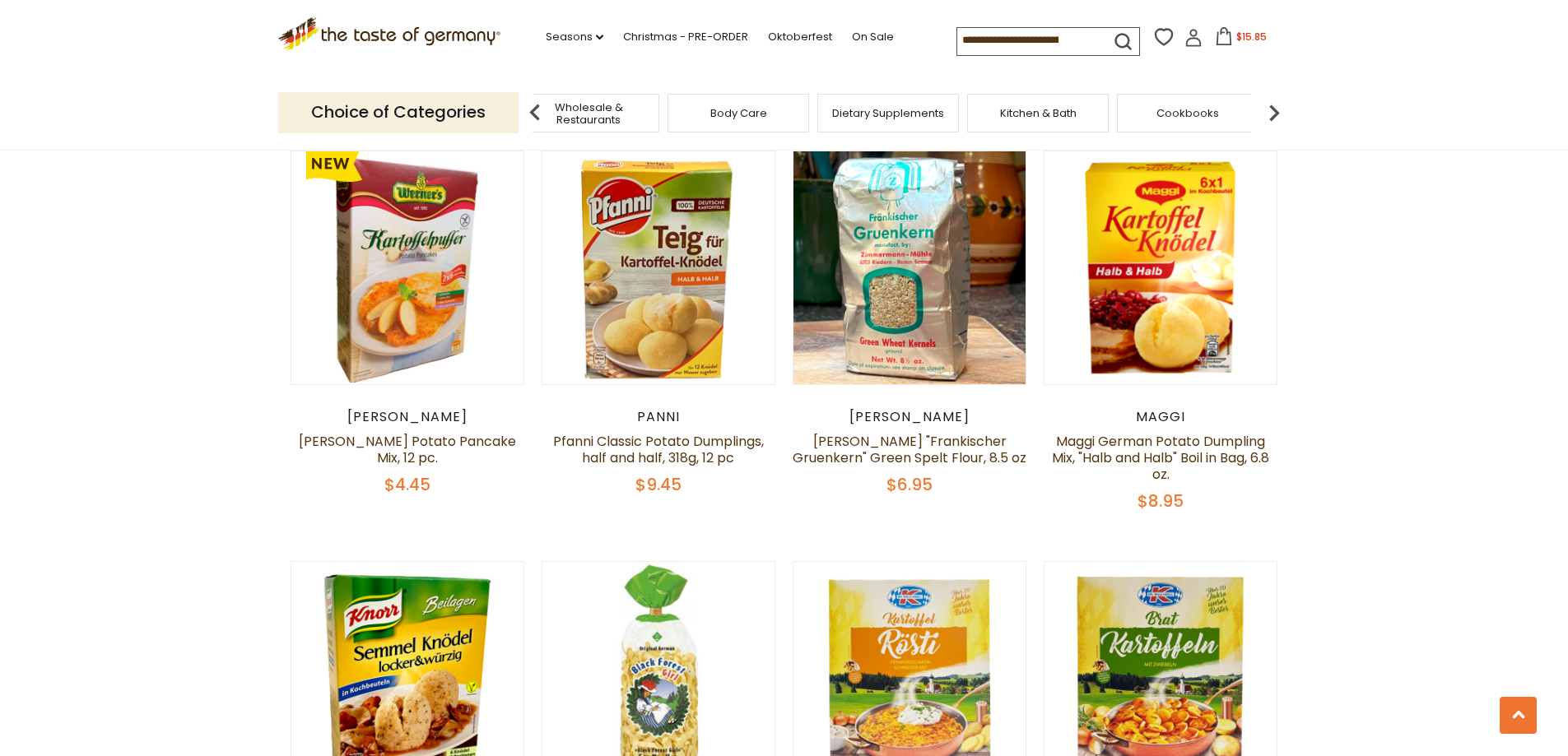
click at [536, 117] on img at bounding box center [535, 113] width 33 height 33
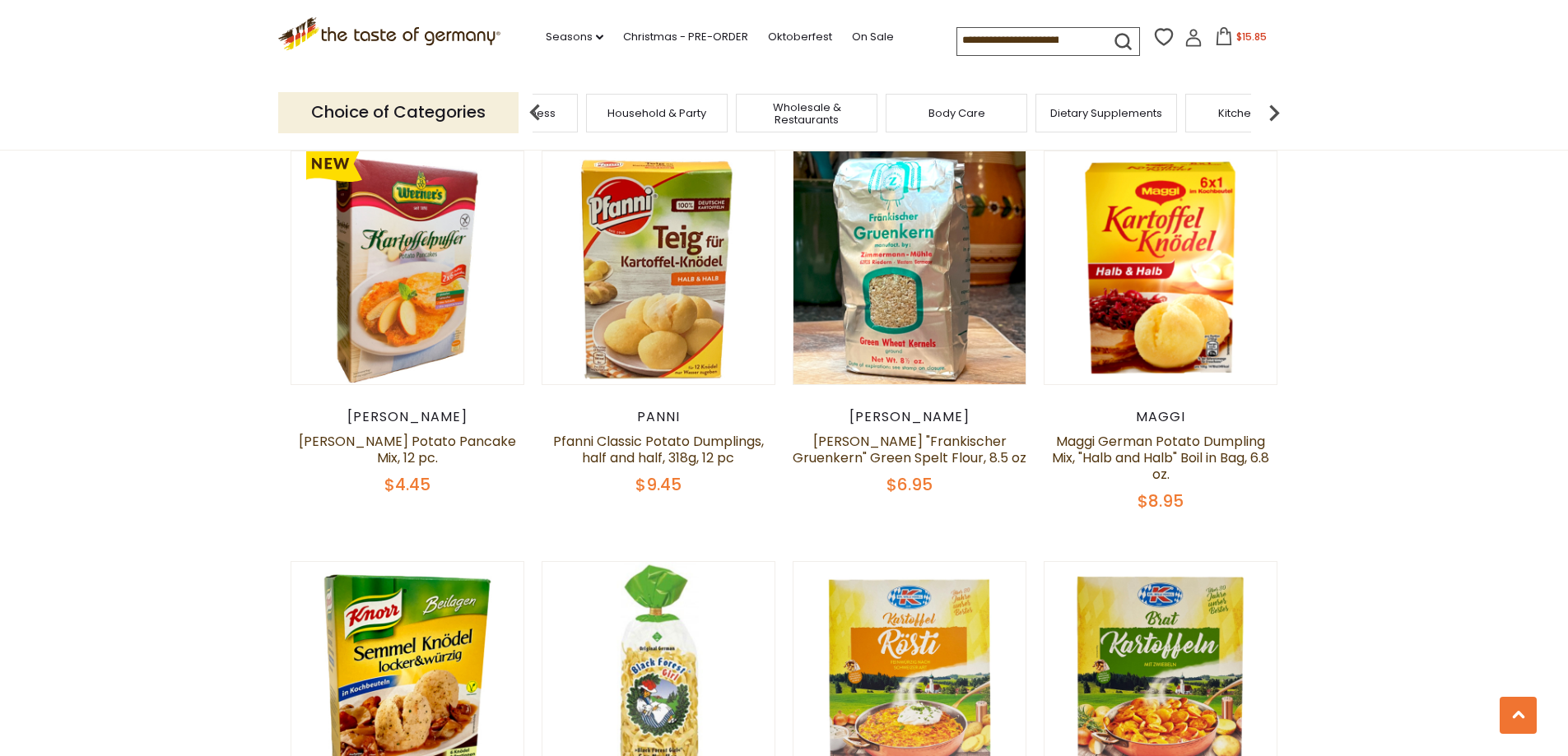
click at [667, 111] on span "Household & Party" at bounding box center [657, 113] width 98 height 13
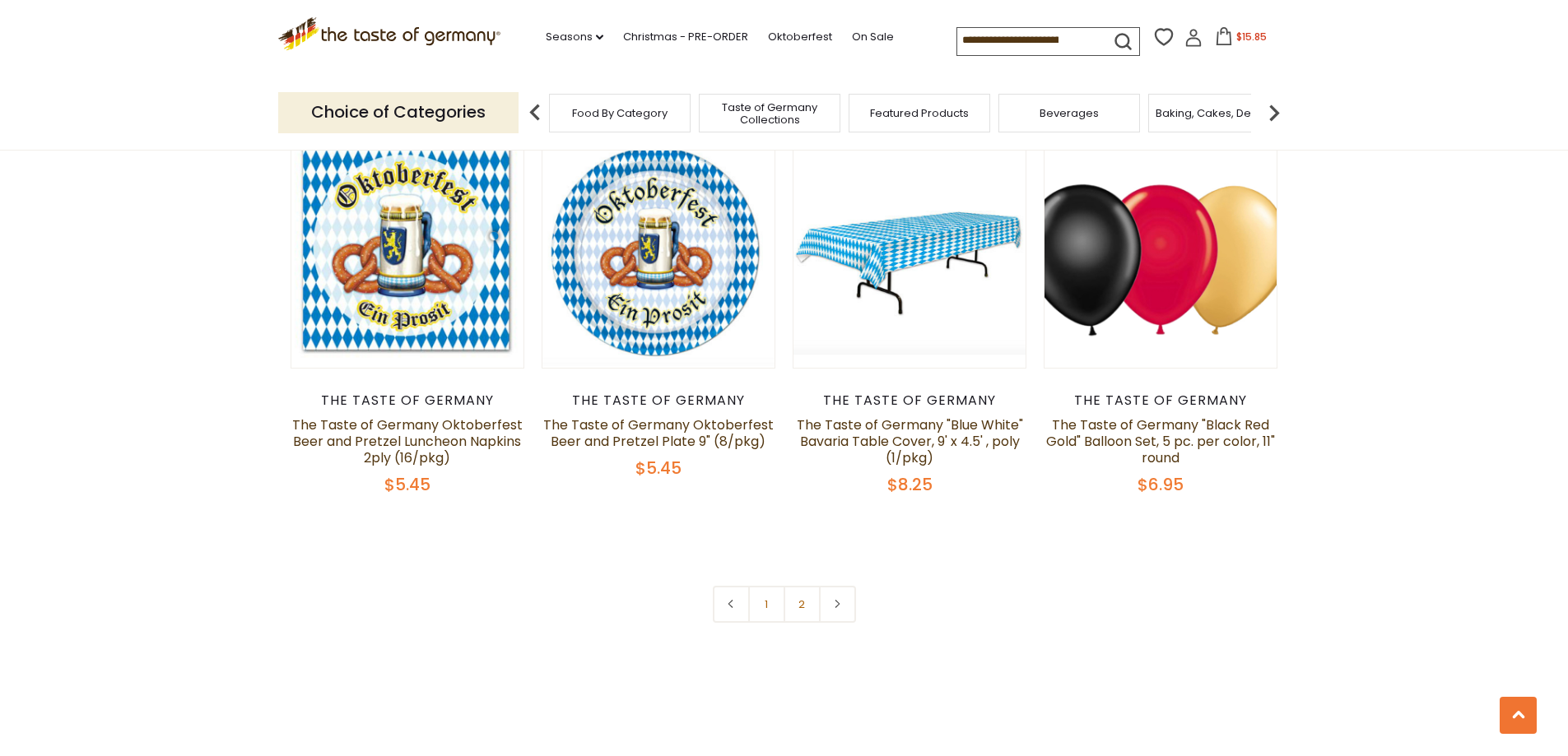
scroll to position [3786, 0]
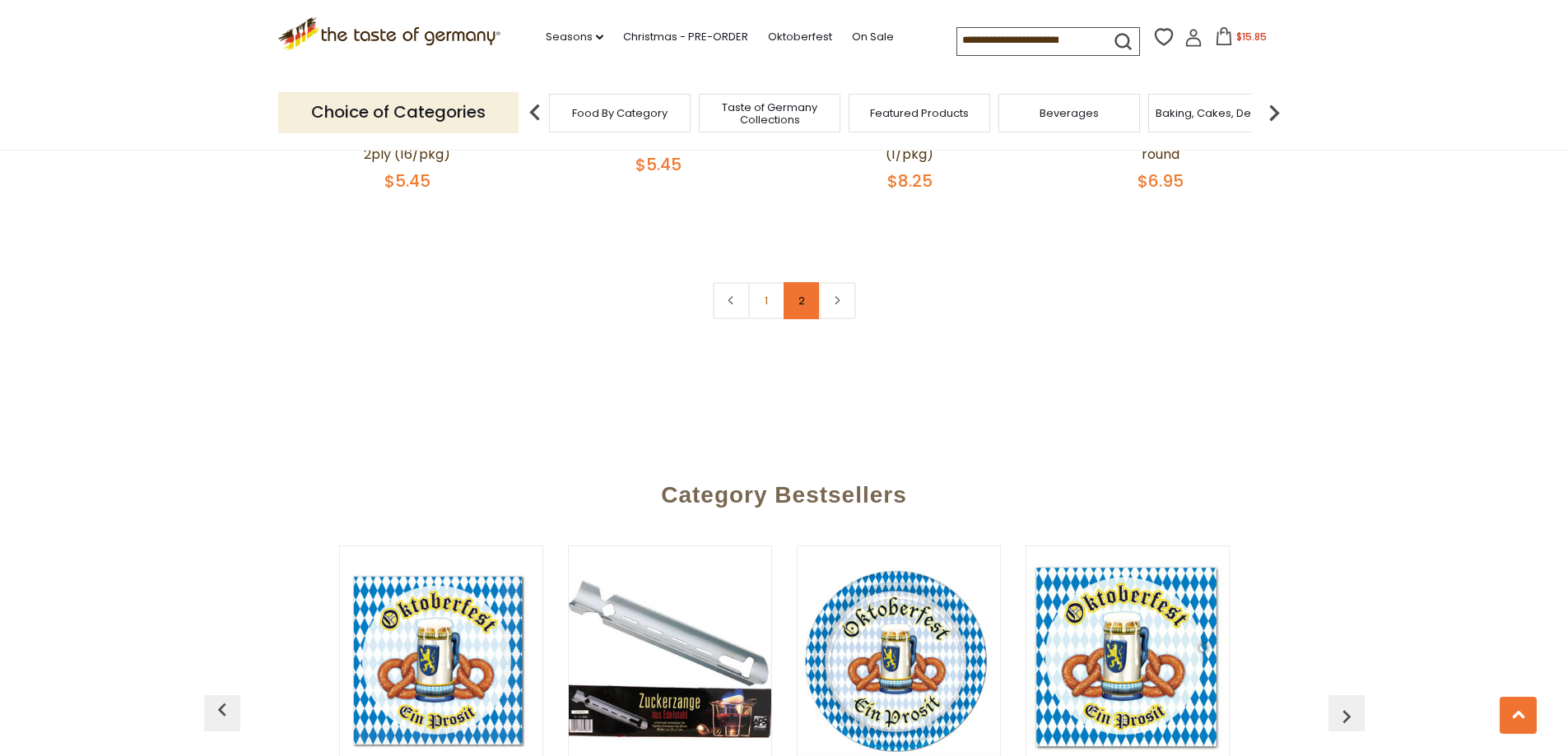
click at [804, 302] on link "2" at bounding box center [802, 300] width 37 height 37
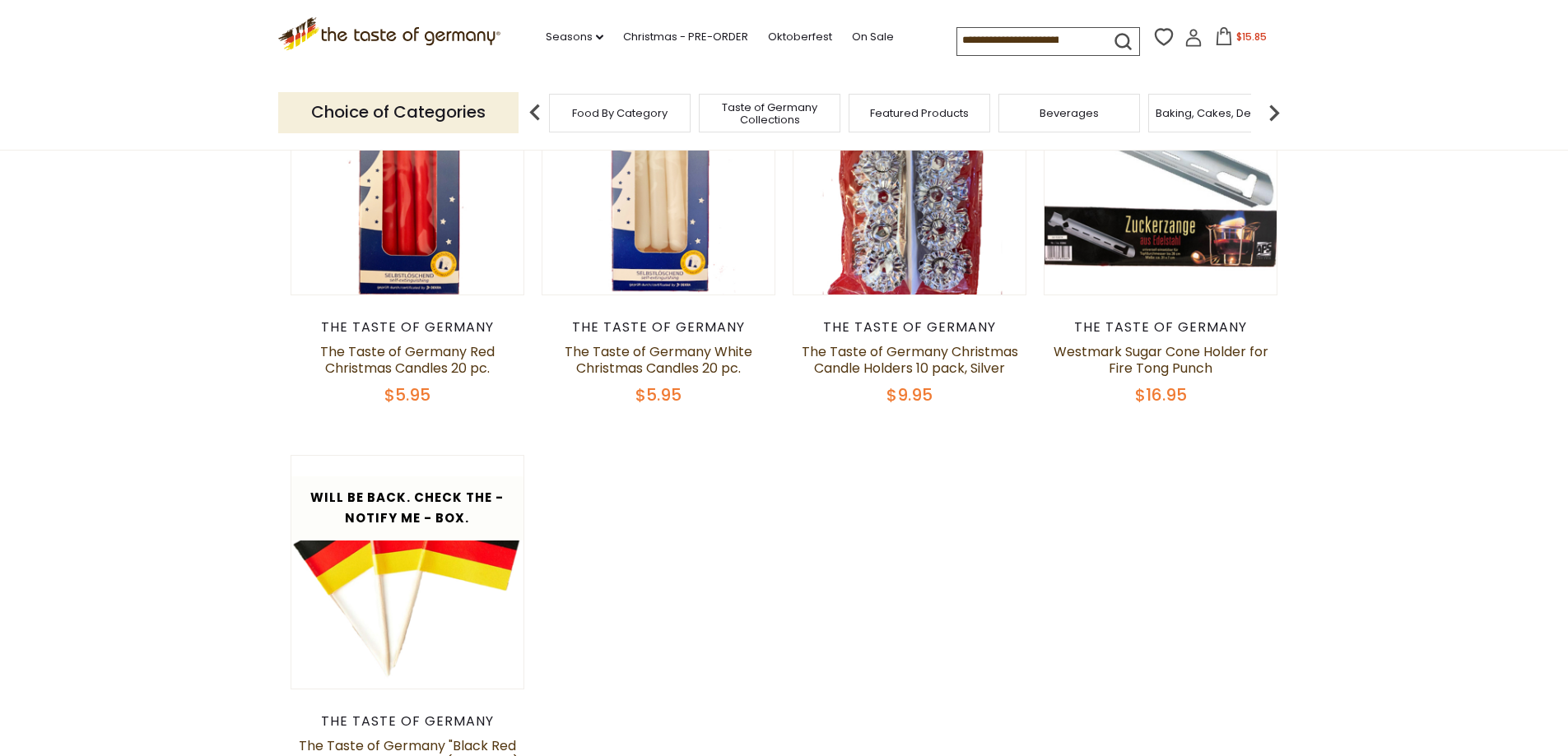
scroll to position [257, 0]
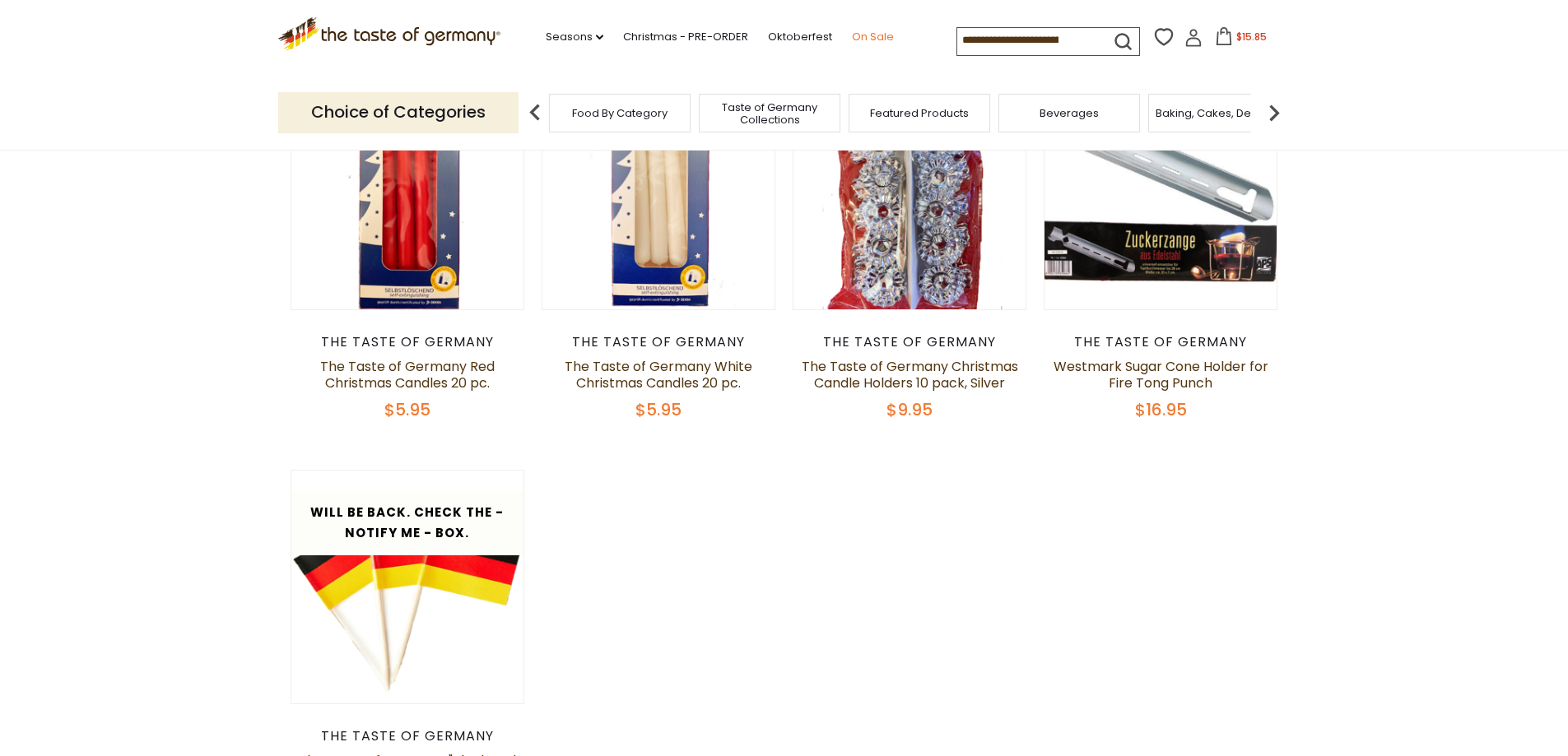
click at [852, 33] on link "On Sale" at bounding box center [872, 37] width 42 height 18
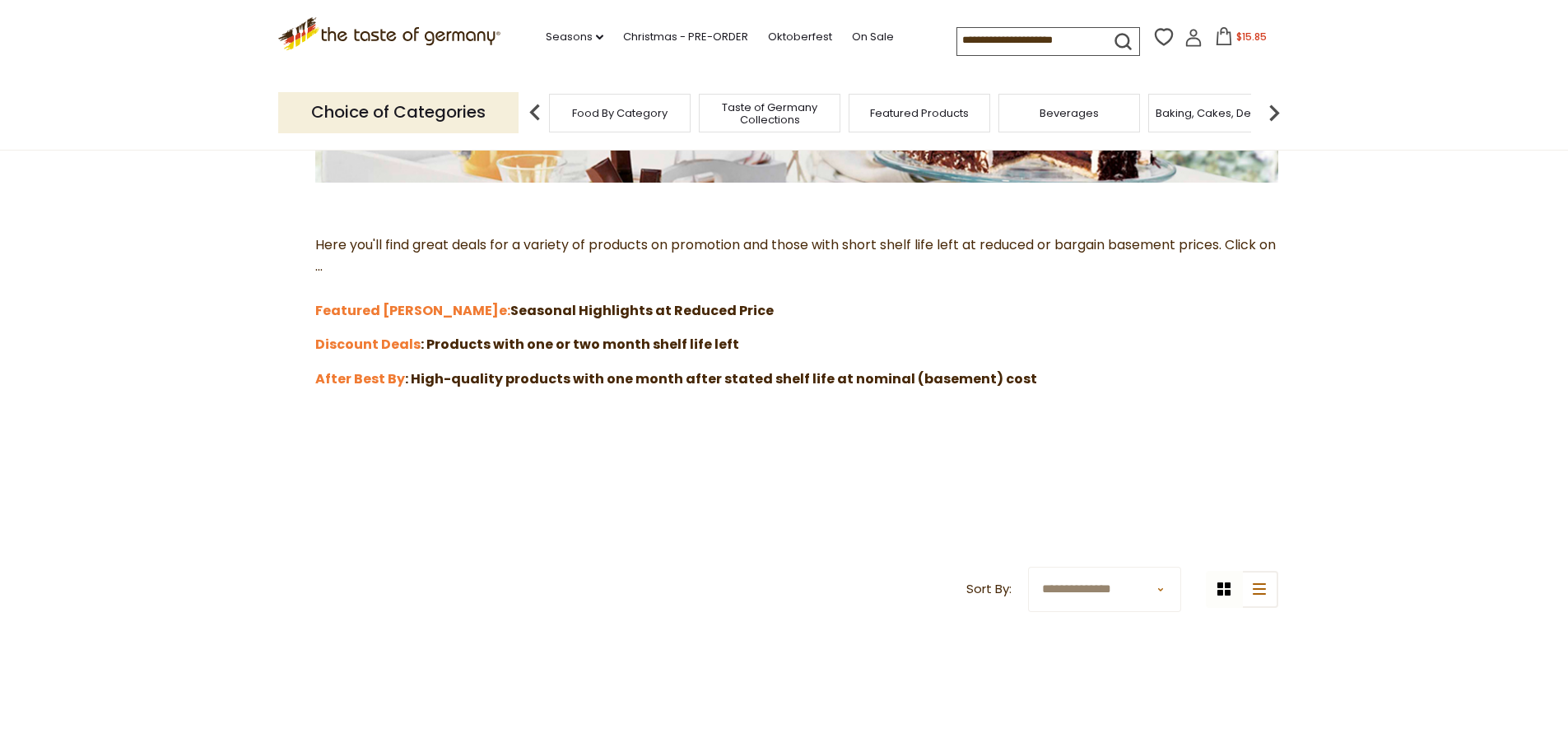
scroll to position [164, 0]
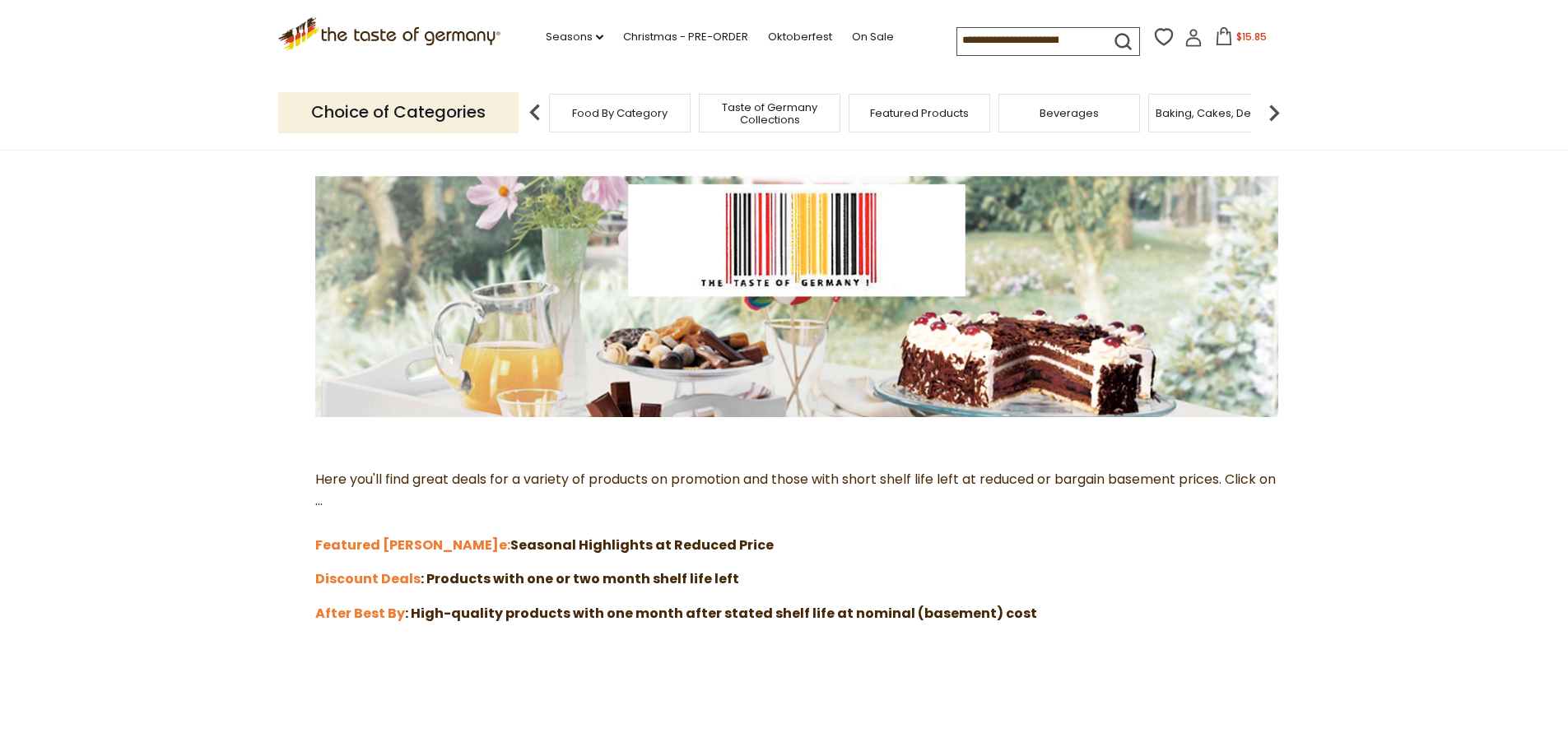
click at [812, 119] on span "Taste of Germany Collections" at bounding box center [770, 114] width 131 height 25
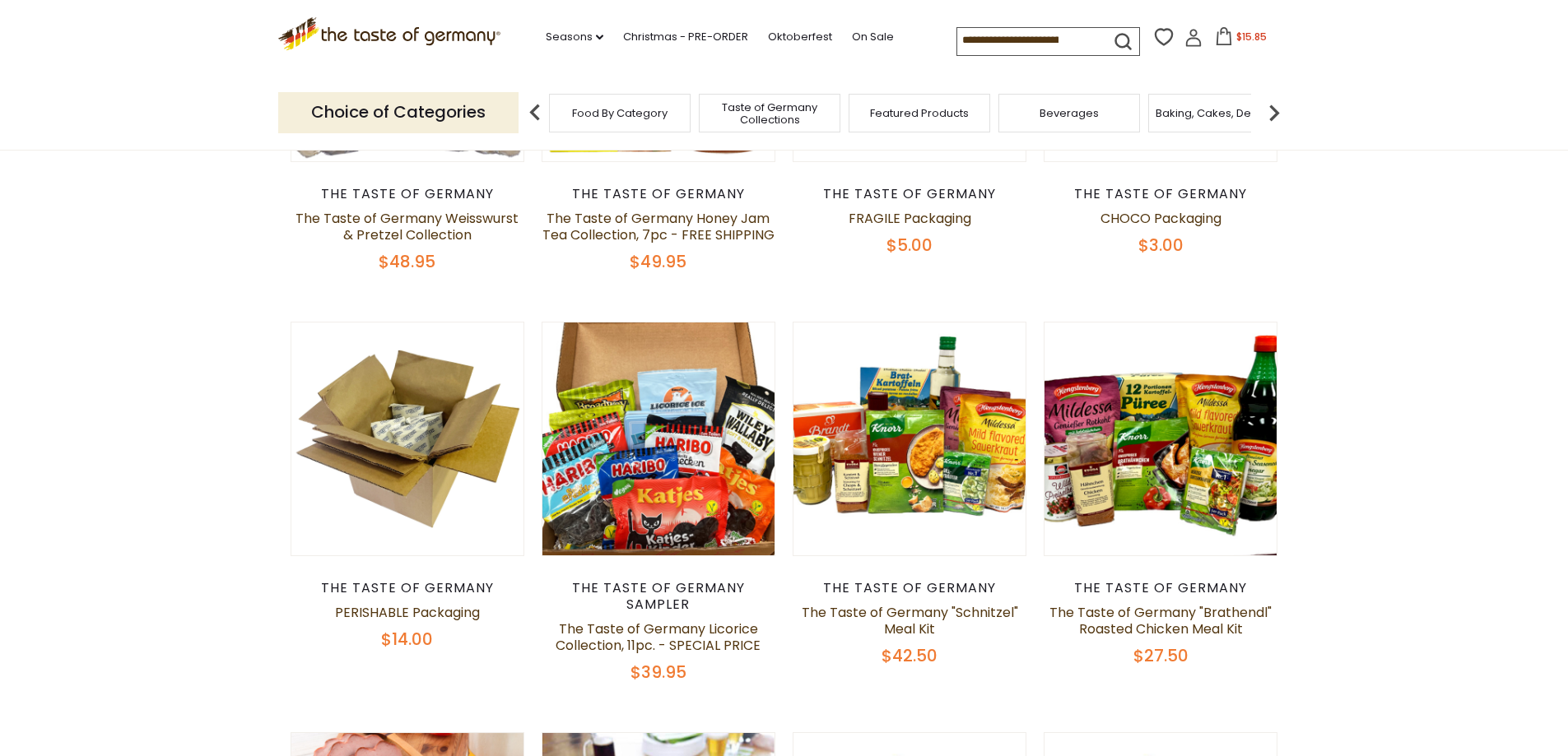
scroll to position [411, 0]
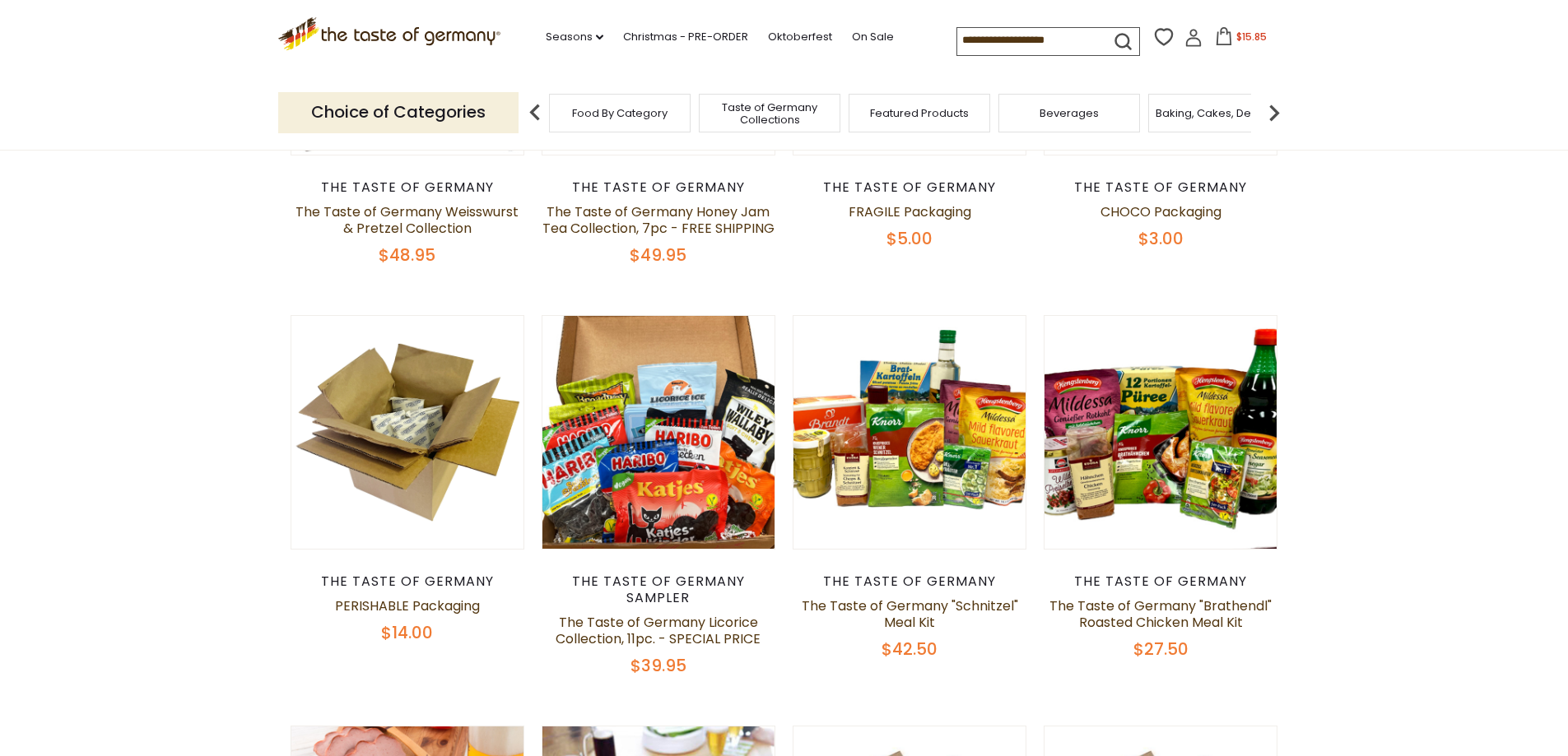
click at [1226, 25] on div "Compare Compare up to 4 items: Clear Selection Compare search_icon" at bounding box center [1124, 41] width 334 height 32
click at [1240, 33] on span "$15.85" at bounding box center [1251, 37] width 31 height 14
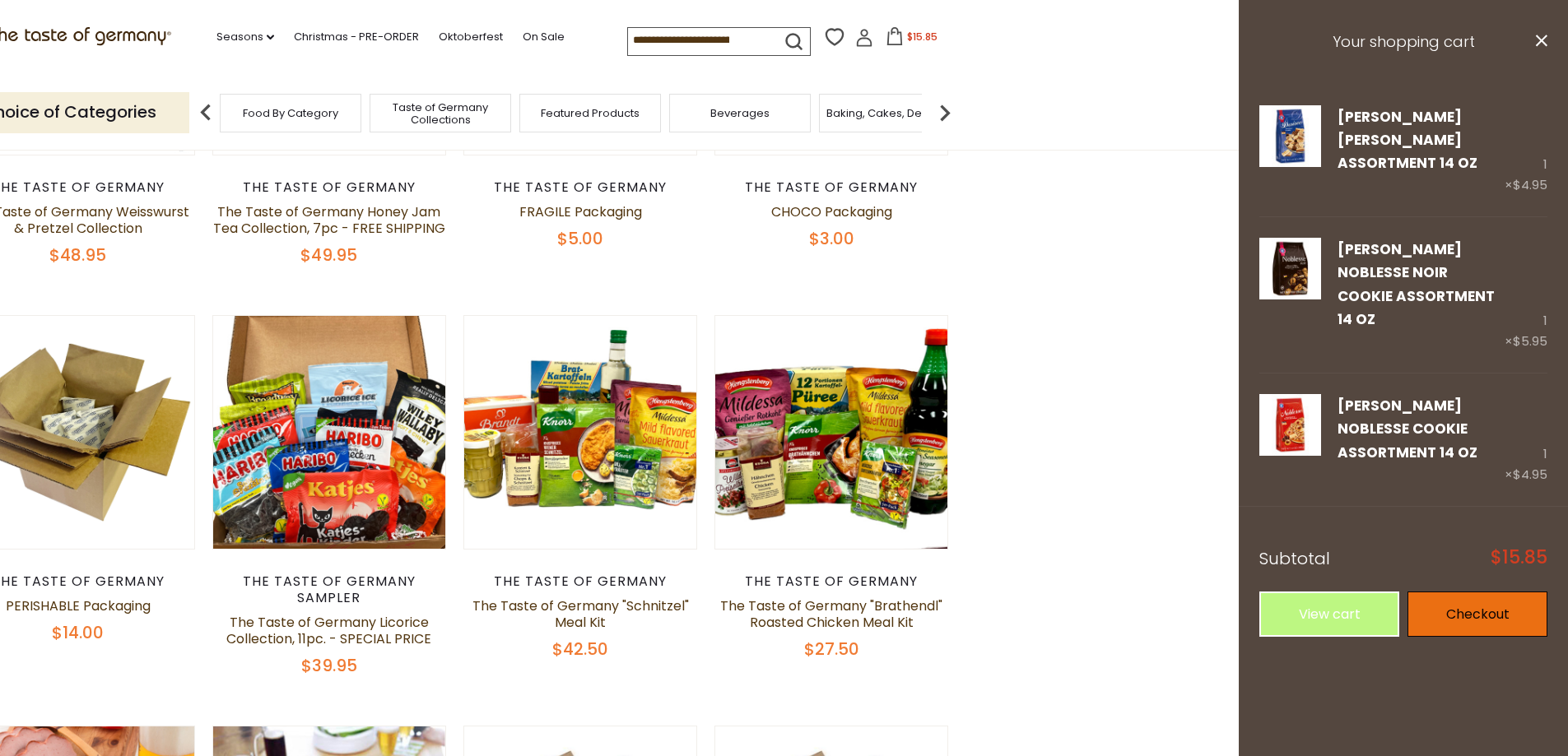
click at [1475, 592] on link "Checkout" at bounding box center [1477, 614] width 140 height 45
